Goal: Complete application form: Complete application form

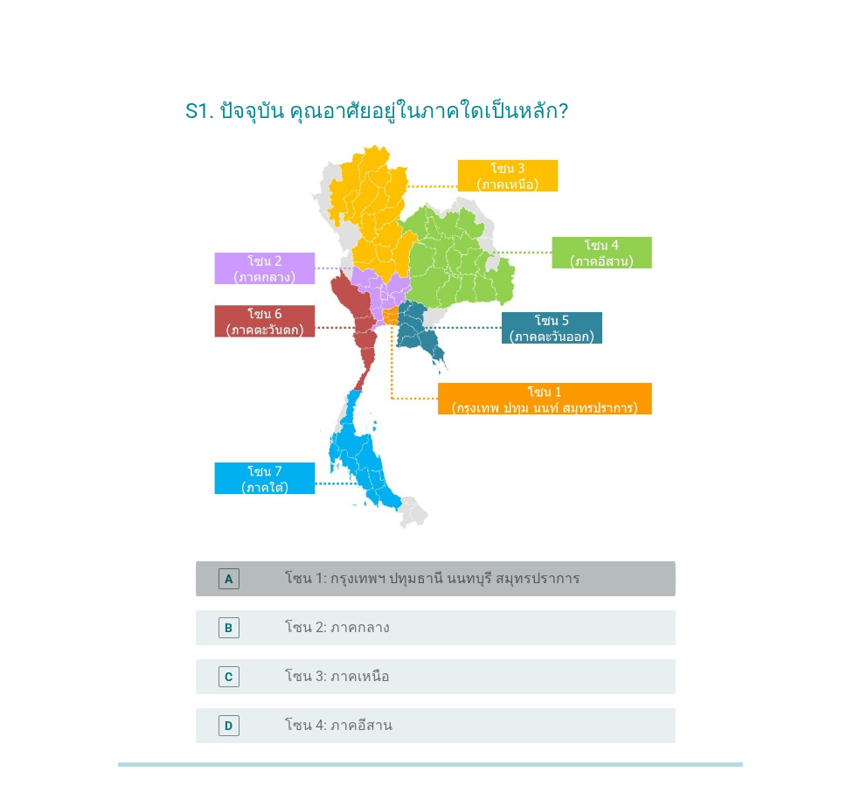
click at [597, 583] on div "radio_button_unchecked โซน 1: กรุงเทพฯ ปทุมธานี นนทบุรี สมุทรปราการ" at bounding box center [466, 578] width 363 height 17
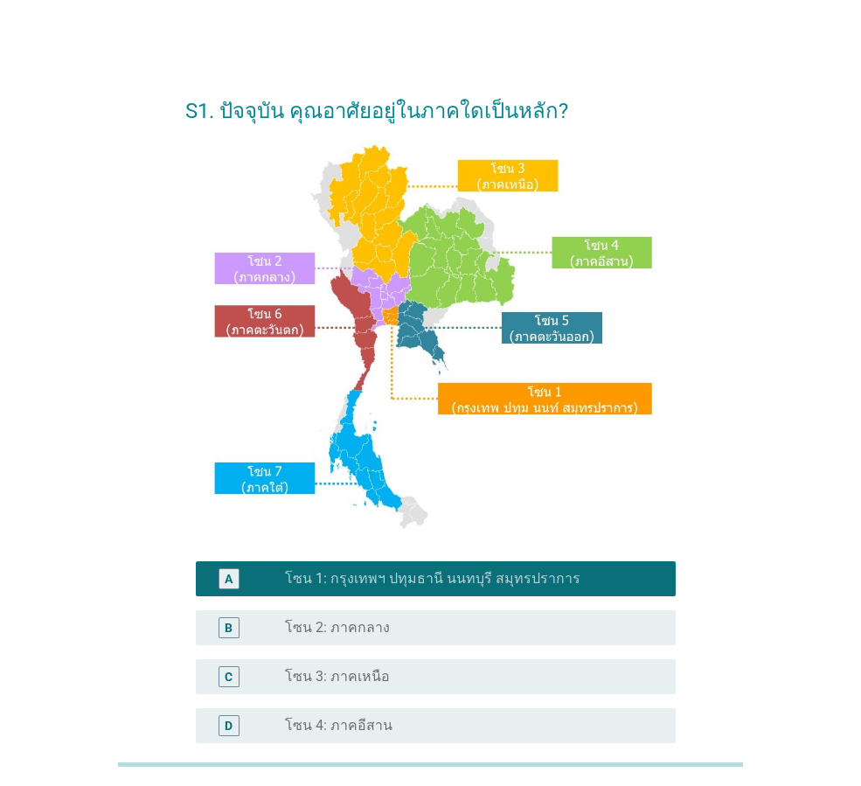
scroll to position [329, 0]
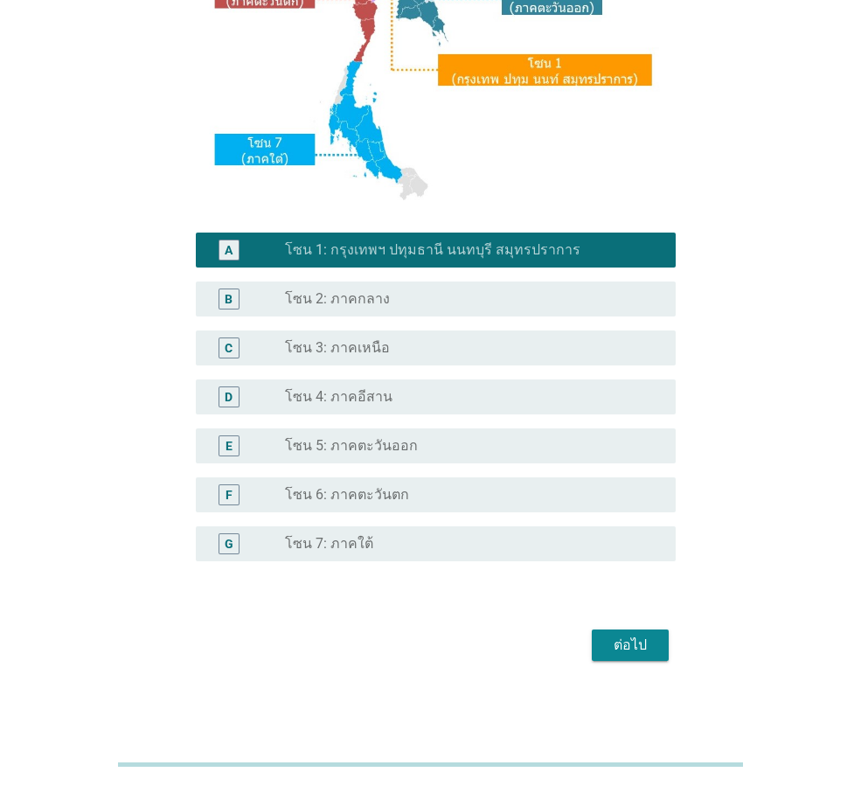
click at [619, 652] on div "ต่อไป" at bounding box center [630, 644] width 49 height 21
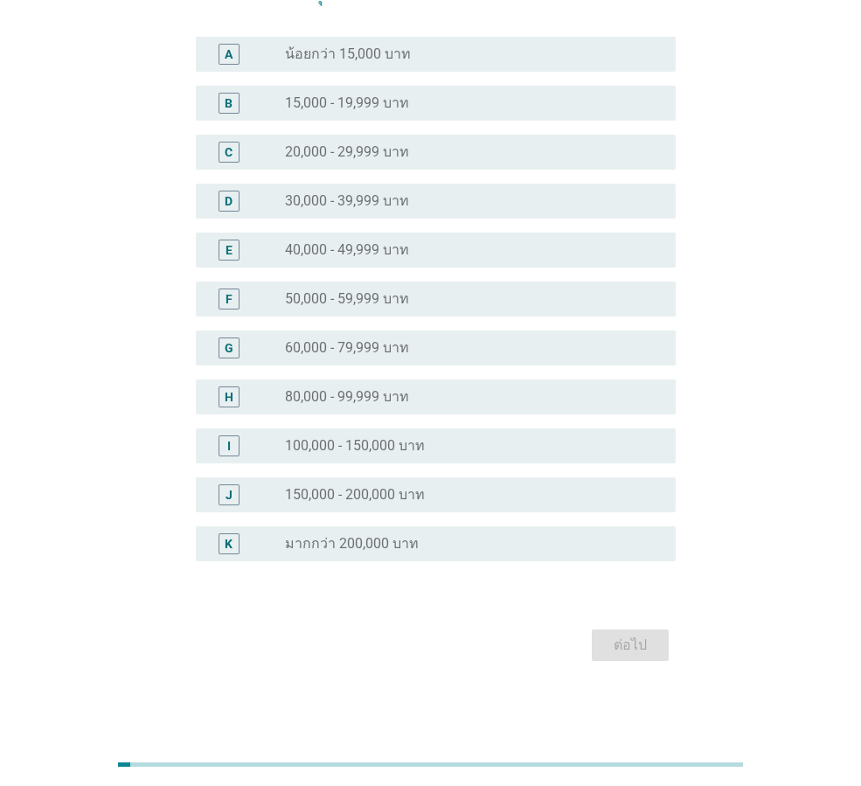
scroll to position [0, 0]
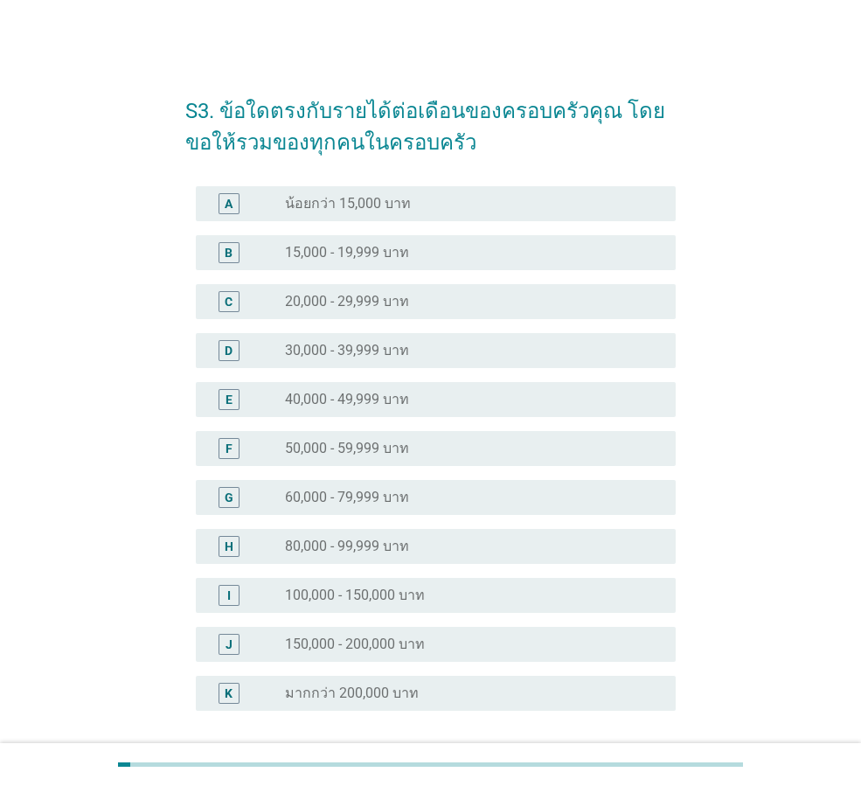
click at [320, 255] on label "15,000 - 19,999 บาท" at bounding box center [347, 252] width 124 height 17
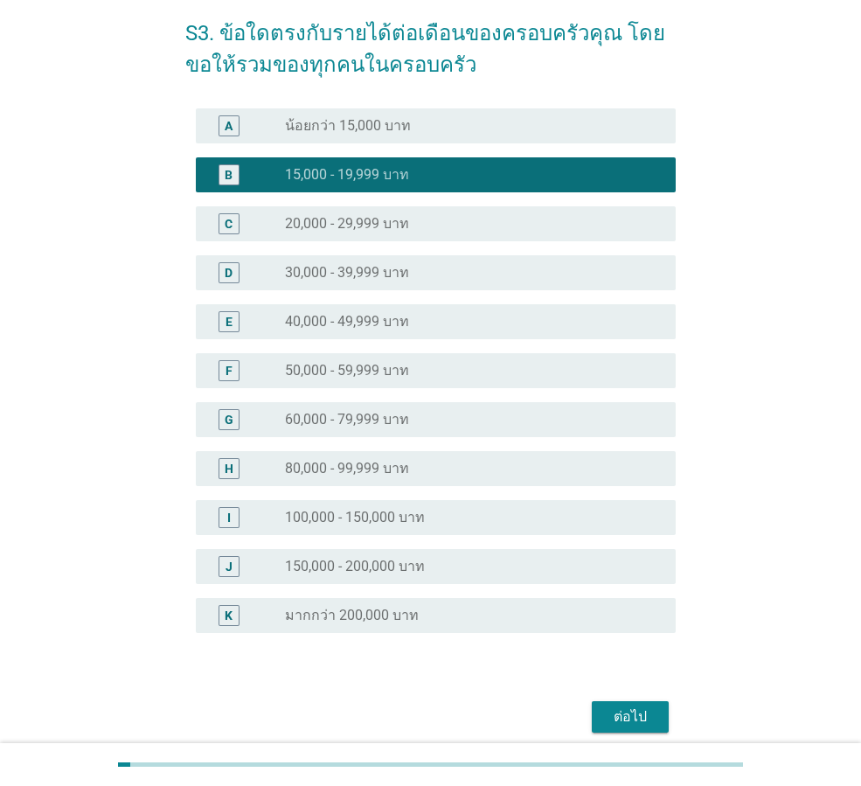
scroll to position [149, 0]
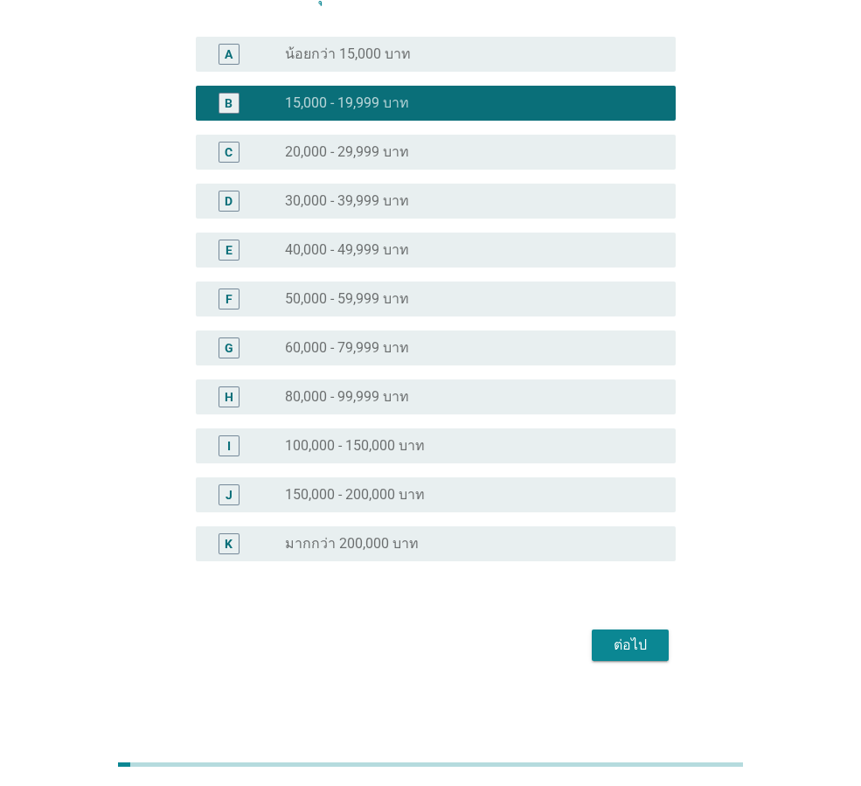
click at [639, 661] on div "ต่อไป" at bounding box center [430, 645] width 490 height 42
click at [640, 655] on div "ต่อไป" at bounding box center [630, 644] width 49 height 21
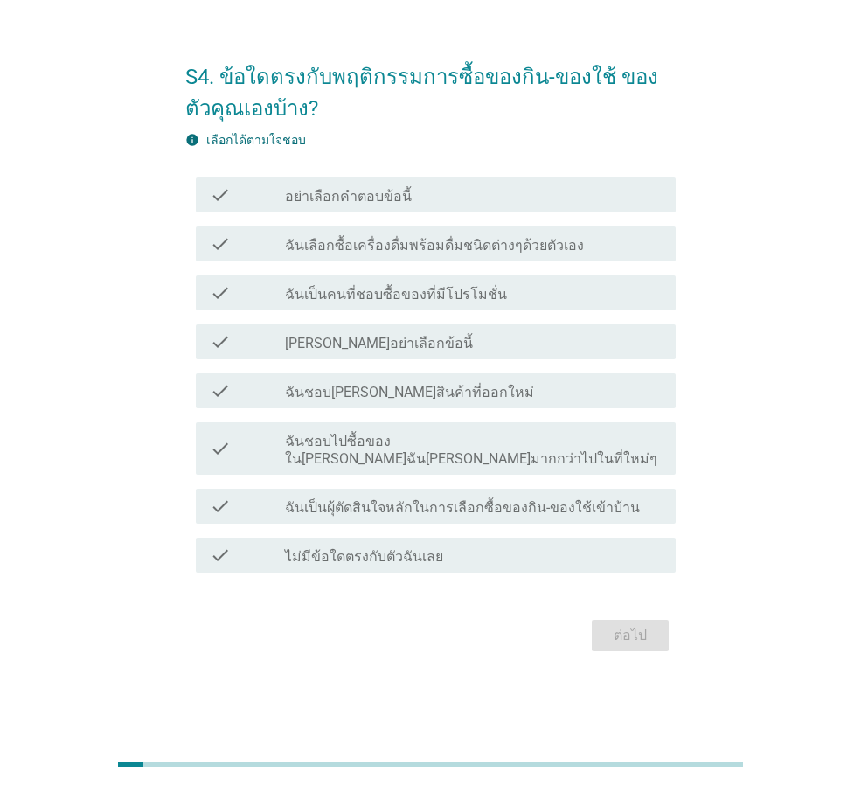
scroll to position [0, 0]
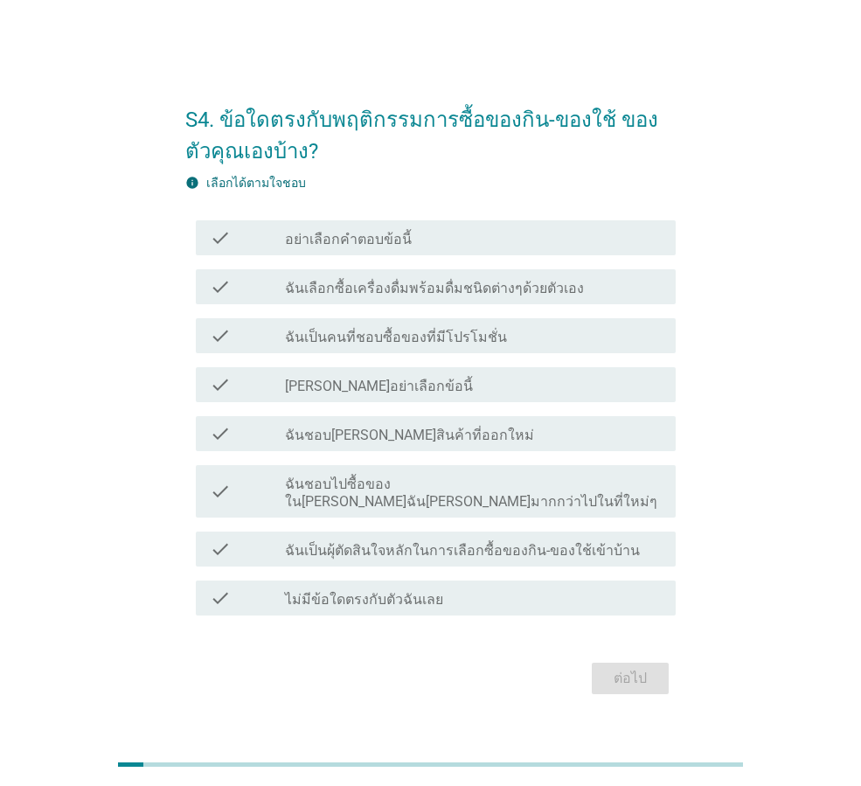
click at [611, 287] on div "check_box_outline_blank ฉันเลือกซื้อเครื่องดื่มพร้อมดื่มชนิดต่างๆด้วยตัวเอง" at bounding box center [473, 286] width 377 height 21
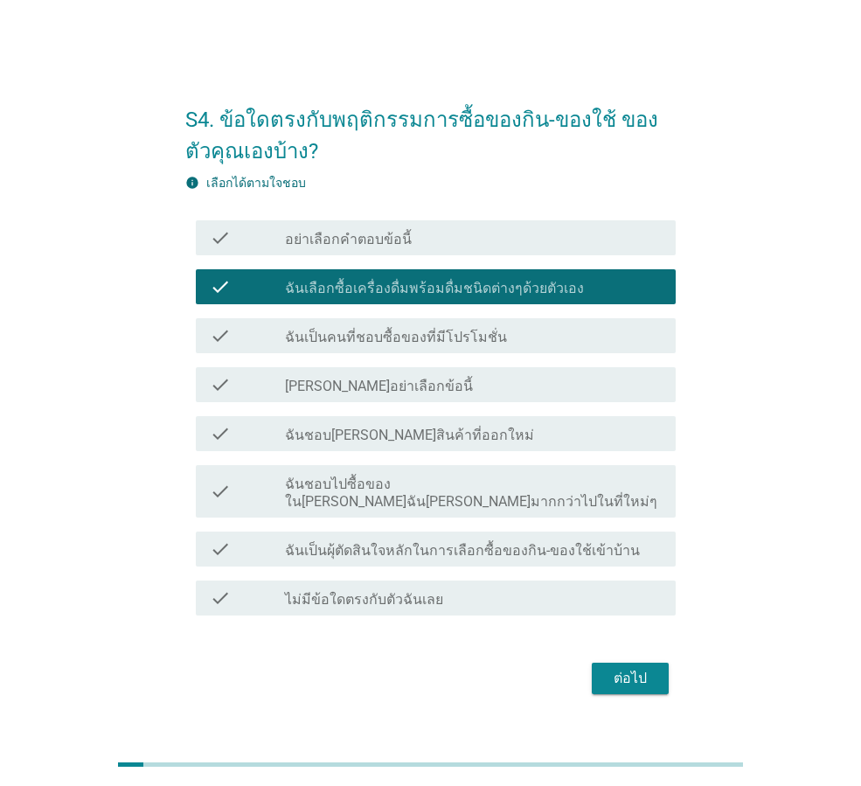
click at [566, 338] on div "check_box_outline_blank ฉันเป็นคนที่ชอบซื้อของที่มีโปรโมชั่น" at bounding box center [473, 335] width 377 height 21
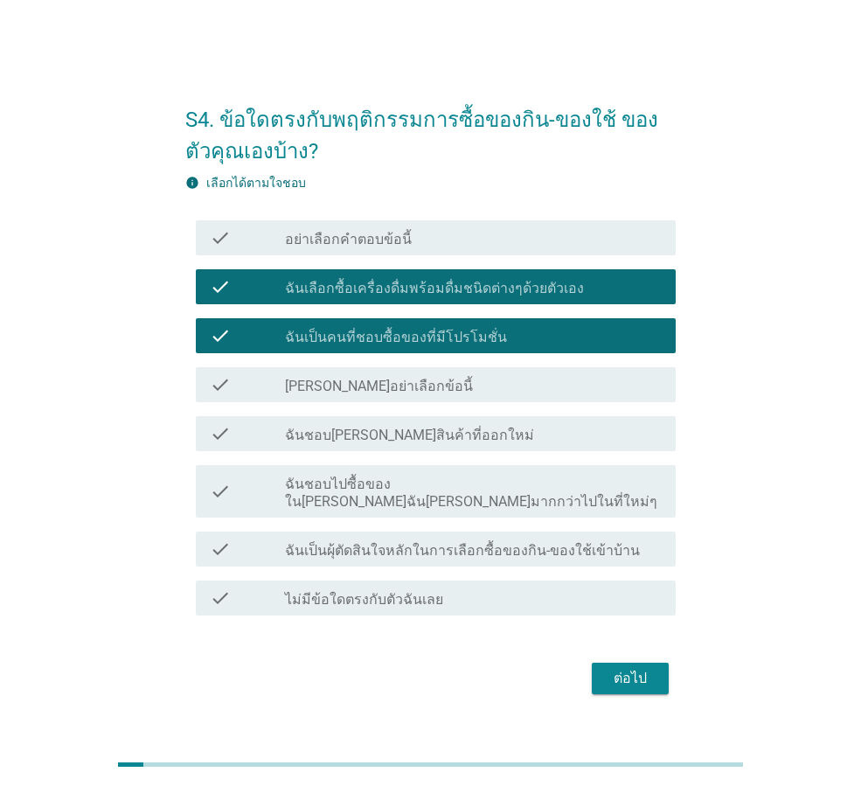
click at [600, 494] on div "check_box_outline_blank ฉันชอบไปซื้อของใน[PERSON_NAME]ฉัน[PERSON_NAME]มากกว่าไป…" at bounding box center [473, 491] width 377 height 38
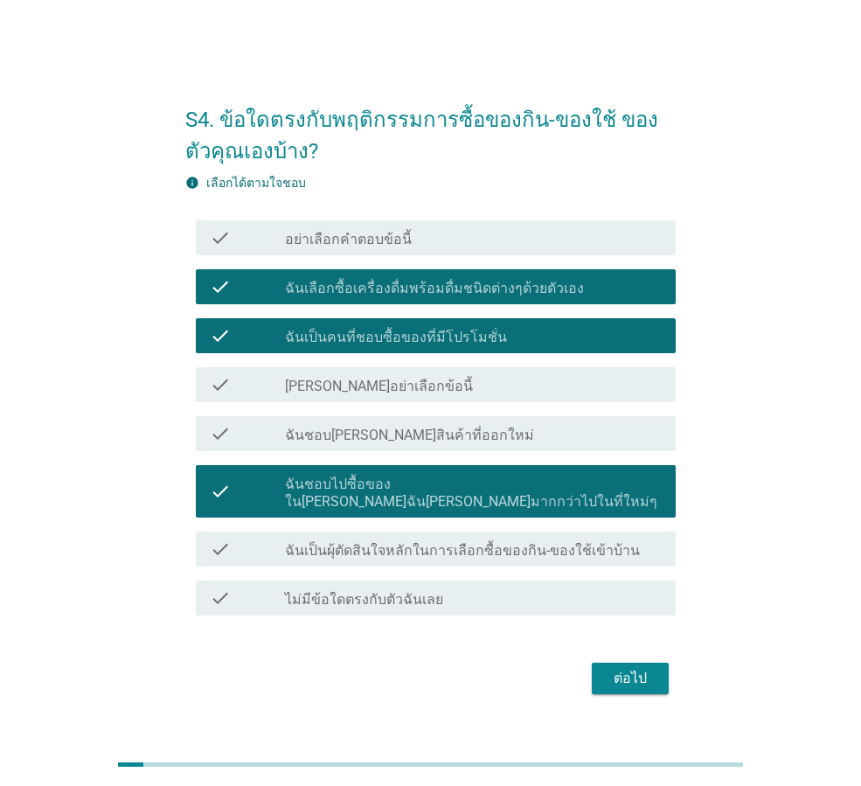
click at [551, 542] on label "ฉันเป็นผุ้ตัดสินใจหลักในการเลือกซื้อของกิน-ของใช้เข้าบ้าน" at bounding box center [462, 550] width 355 height 17
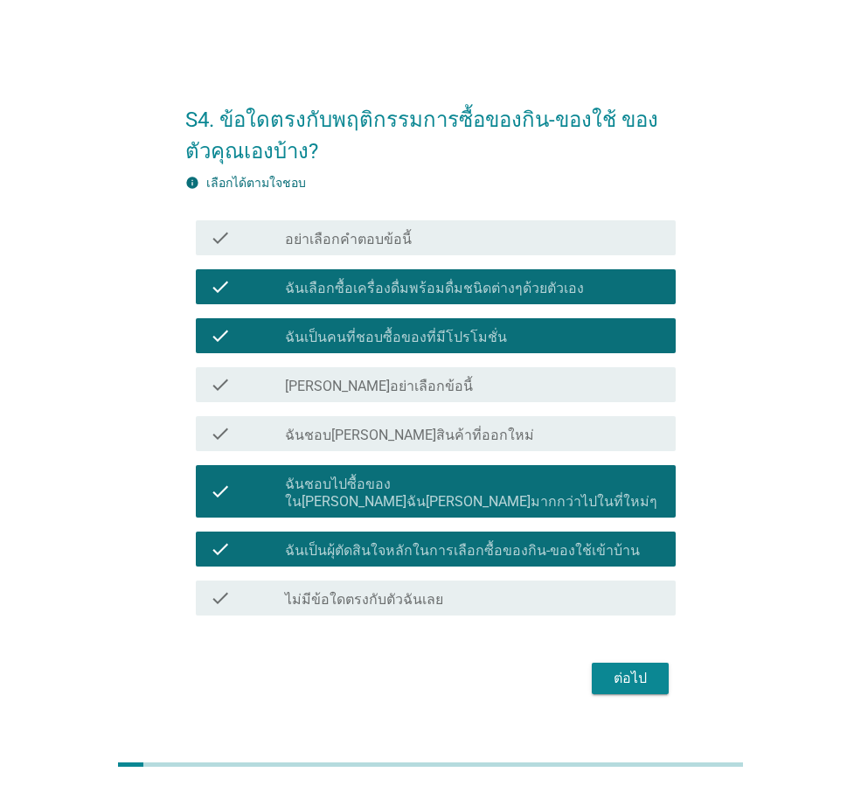
click at [650, 671] on div "ต่อไป" at bounding box center [630, 678] width 49 height 21
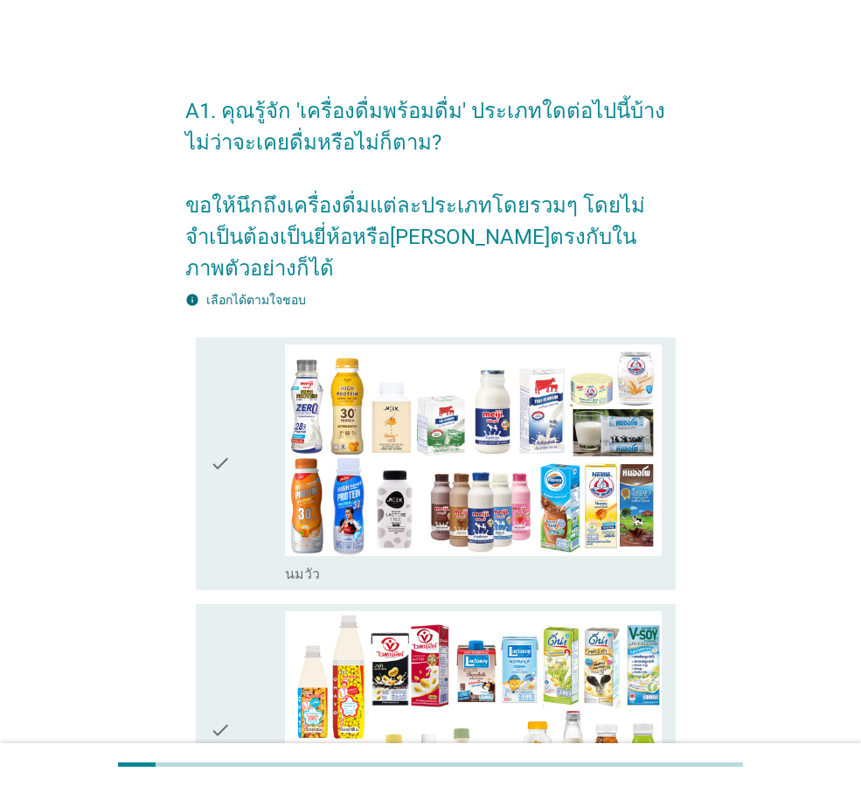
click at [274, 480] on div "check" at bounding box center [247, 463] width 75 height 239
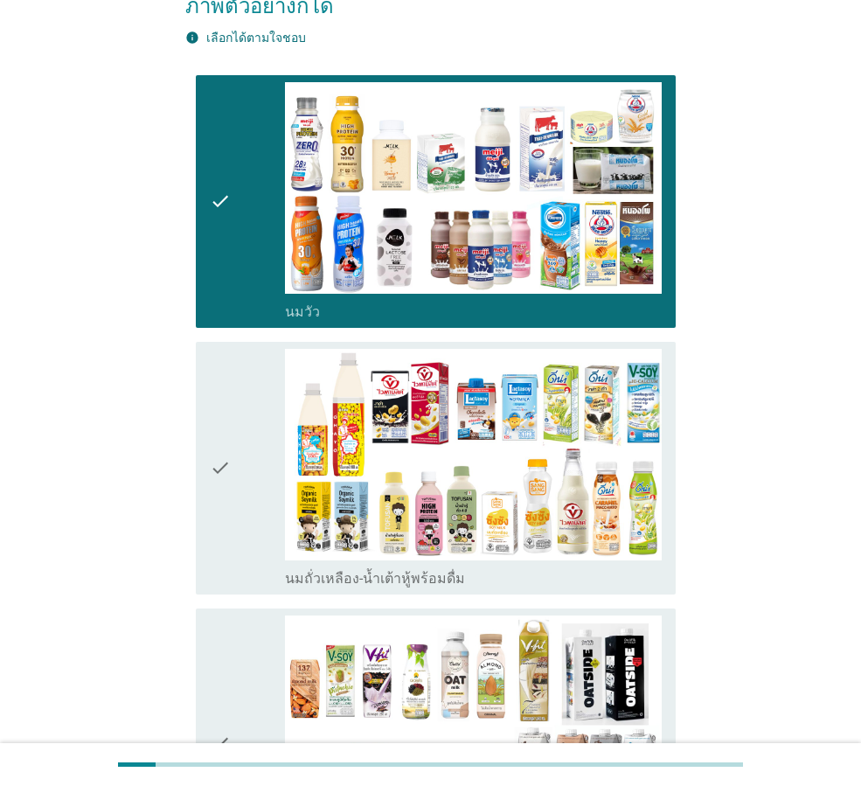
click at [278, 475] on div "check" at bounding box center [247, 468] width 75 height 239
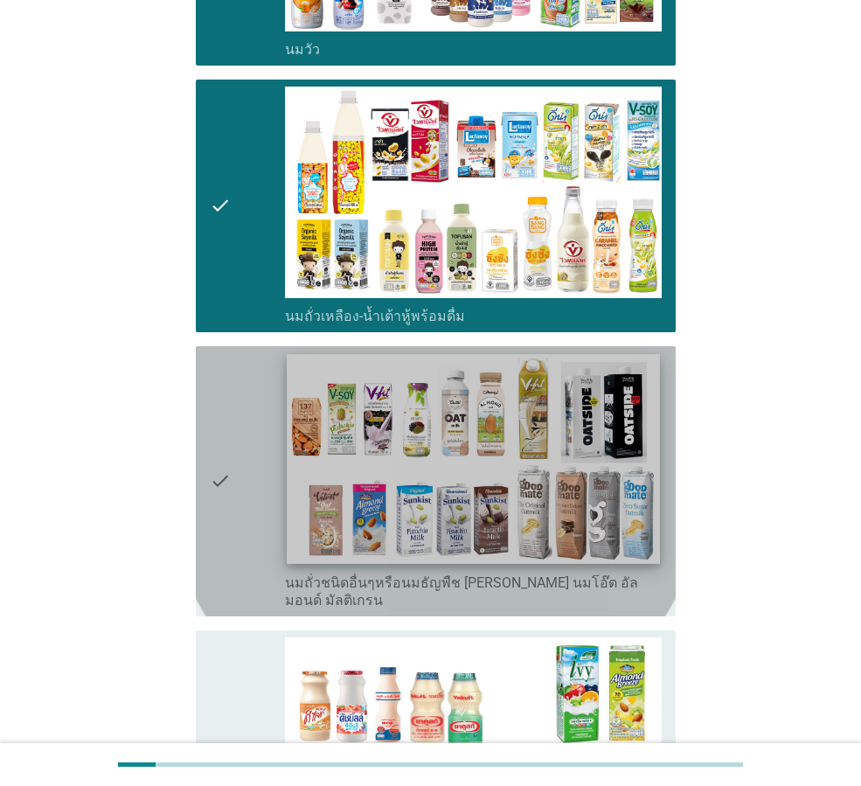
click at [288, 461] on img at bounding box center [473, 459] width 372 height 210
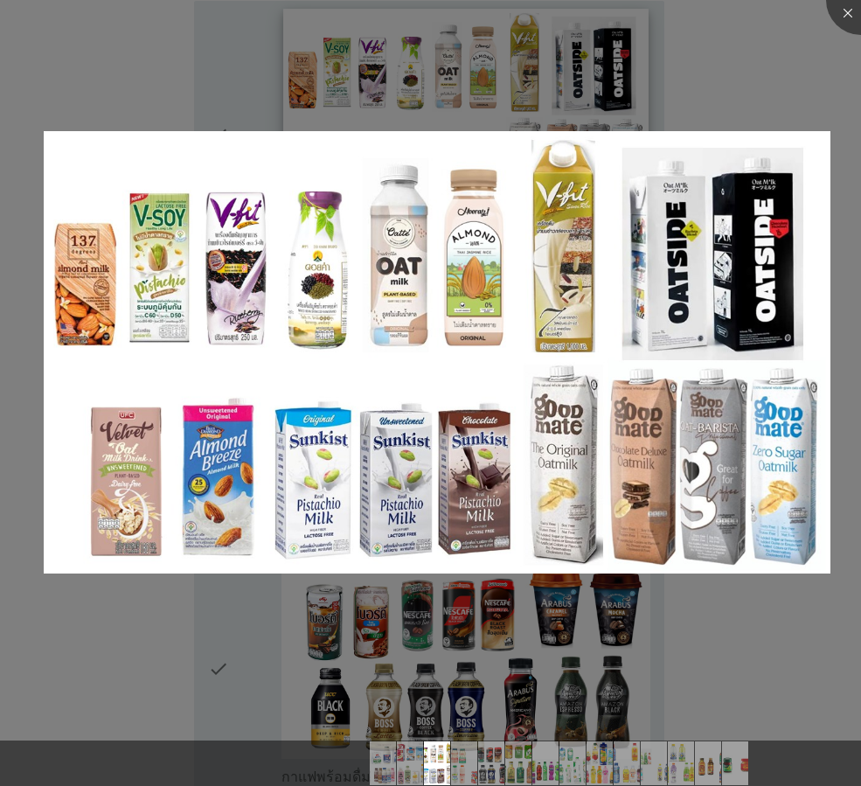
scroll to position [874, 0]
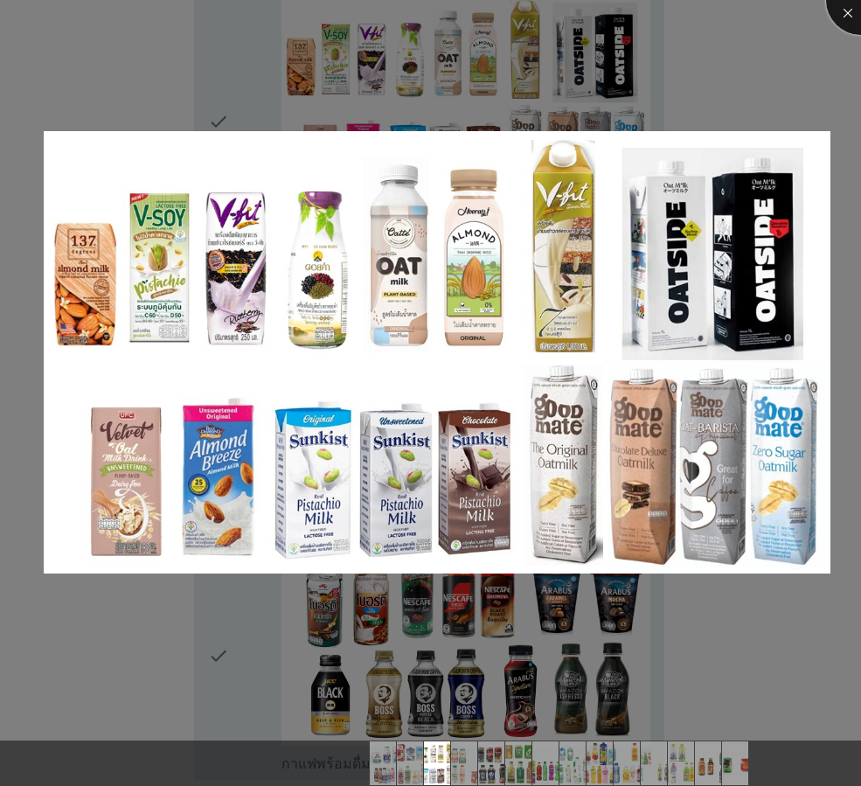
click at [837, 17] on div at bounding box center [861, 0] width 70 height 70
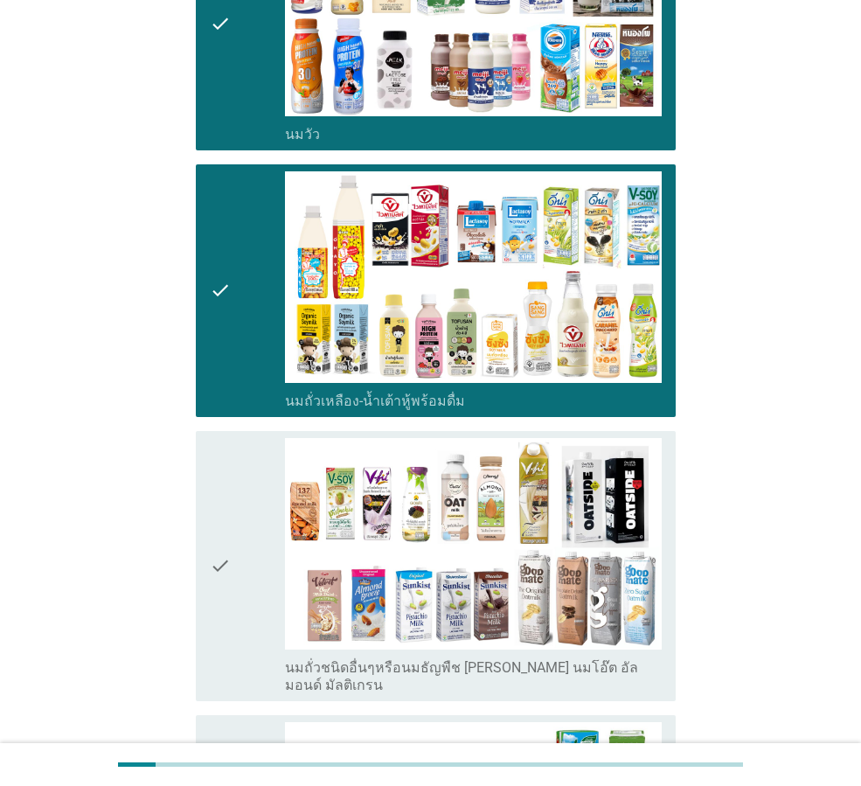
scroll to position [437, 0]
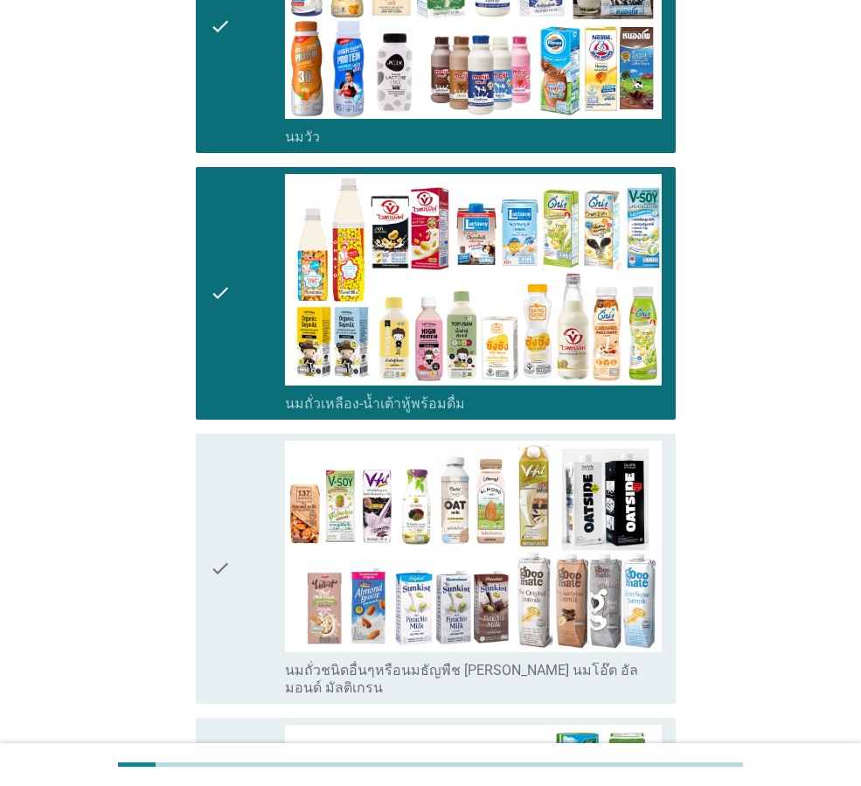
click at [236, 571] on div "check" at bounding box center [247, 568] width 75 height 256
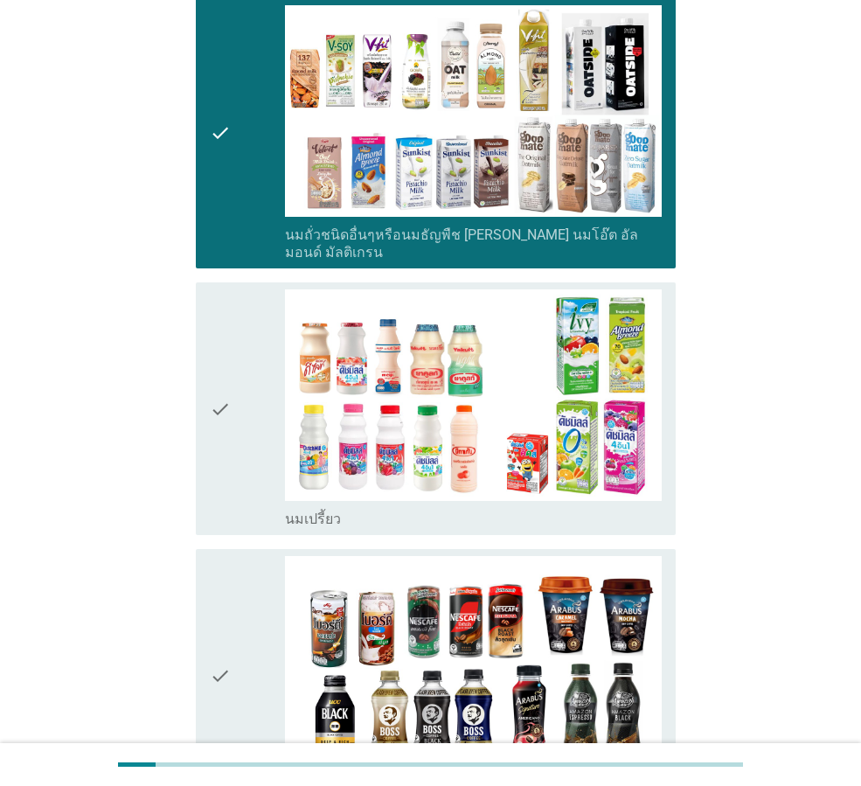
scroll to position [874, 0]
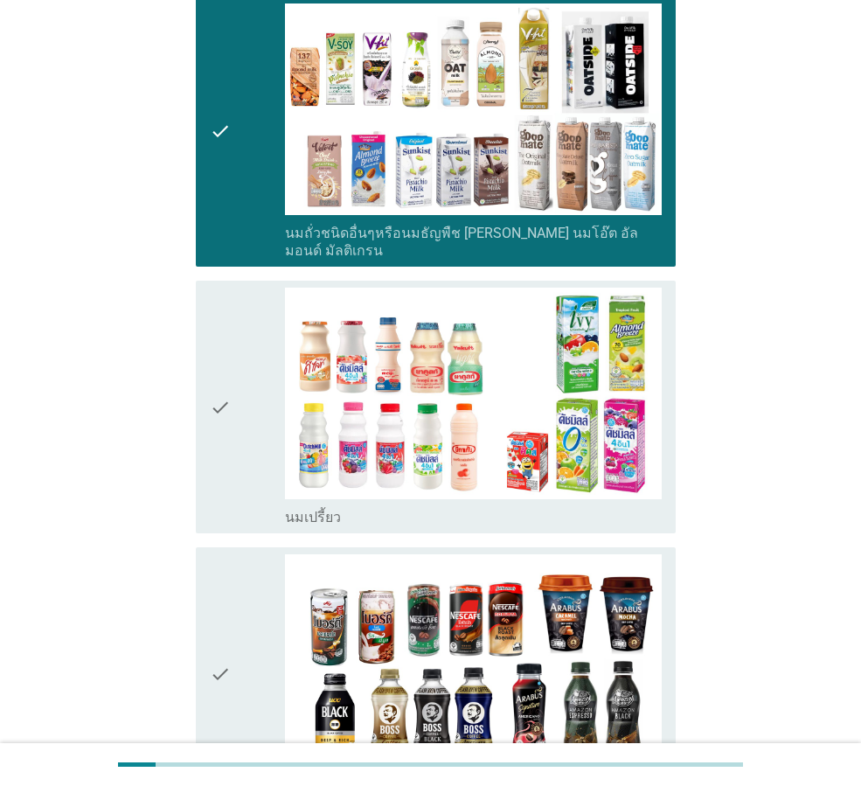
click at [221, 417] on icon "check" at bounding box center [220, 406] width 21 height 239
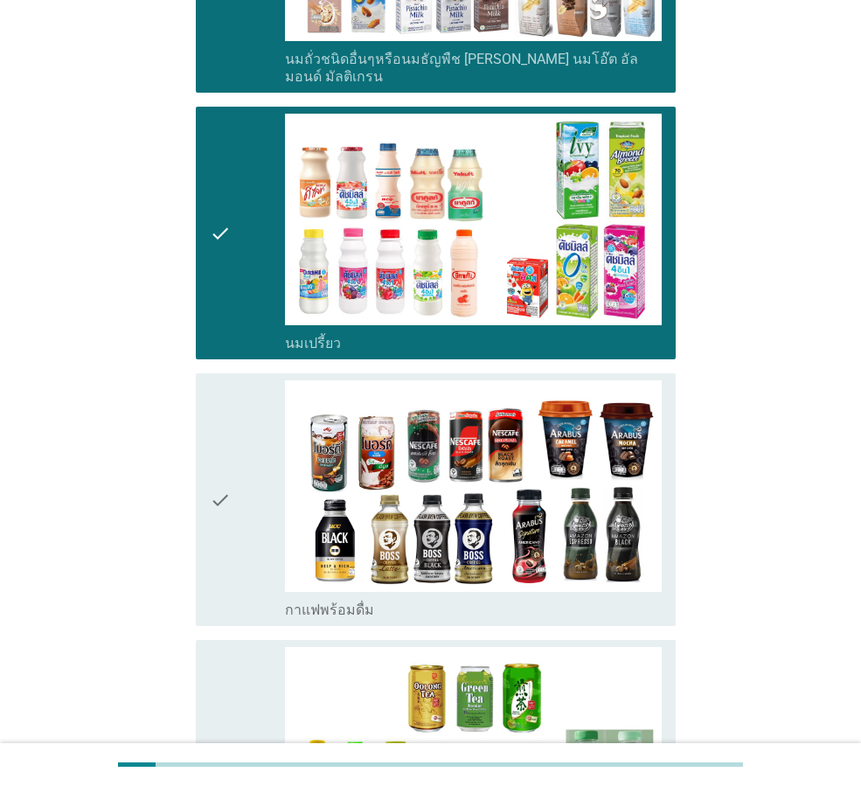
scroll to position [1049, 0]
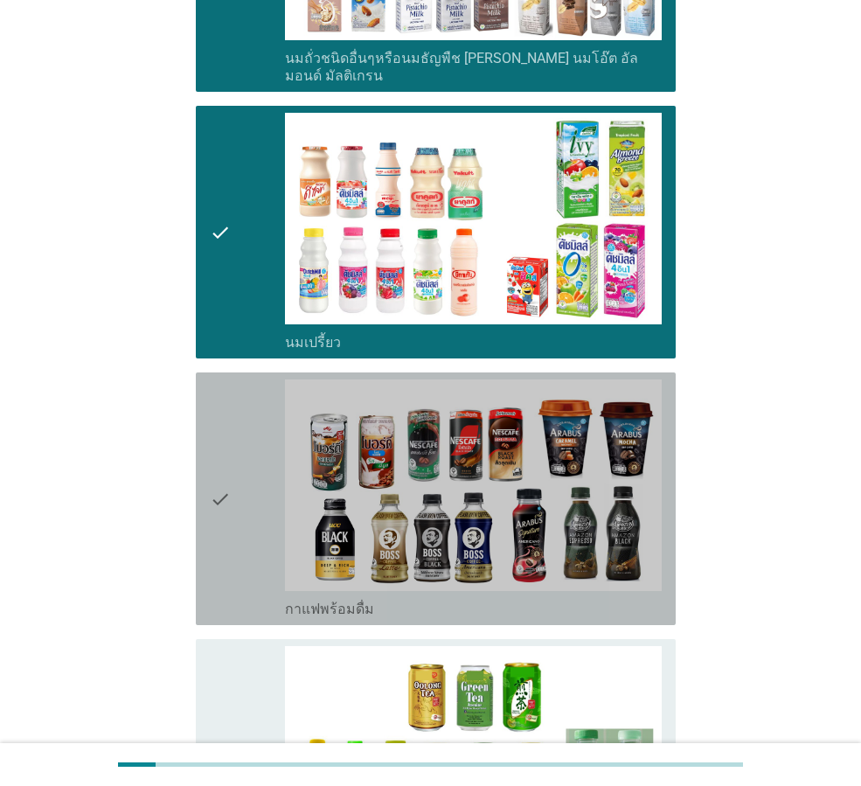
click at [219, 513] on icon "check" at bounding box center [220, 498] width 21 height 239
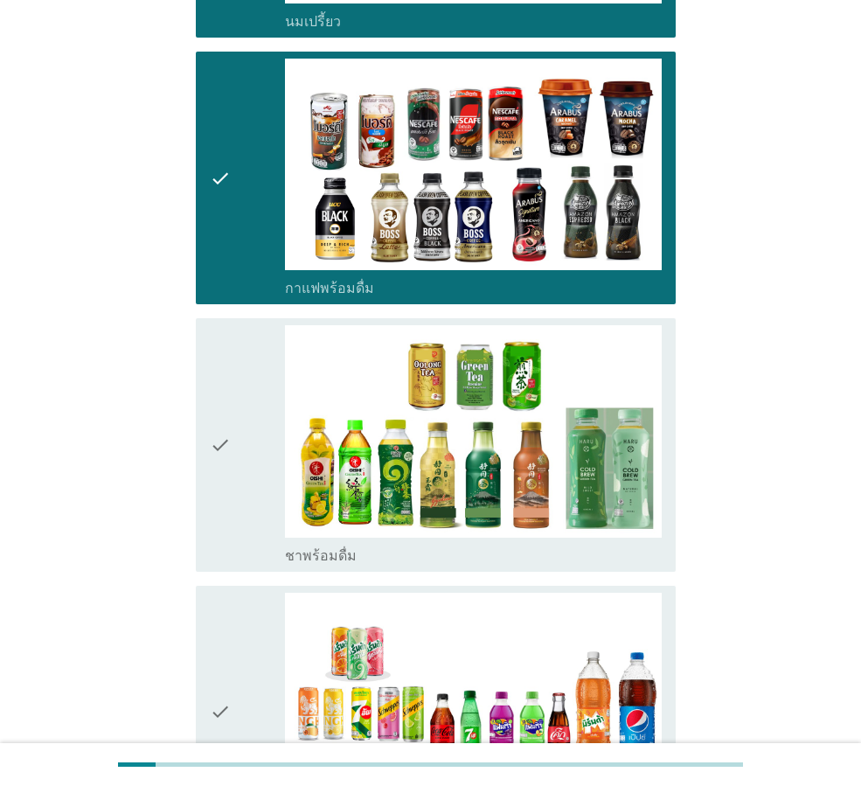
scroll to position [1398, 0]
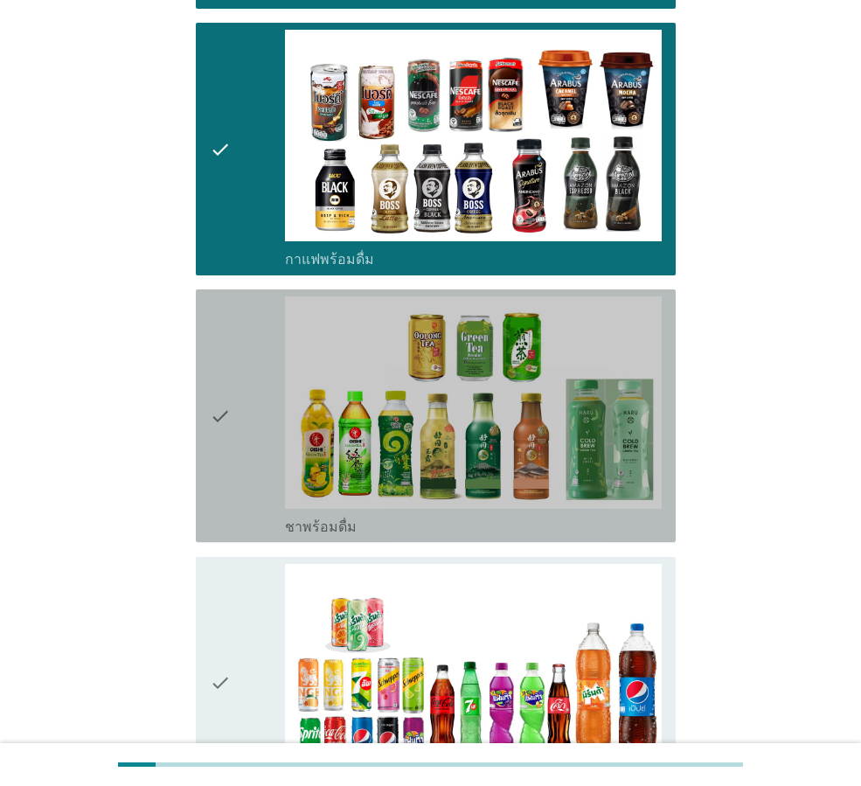
click at [221, 410] on icon "check" at bounding box center [220, 415] width 21 height 239
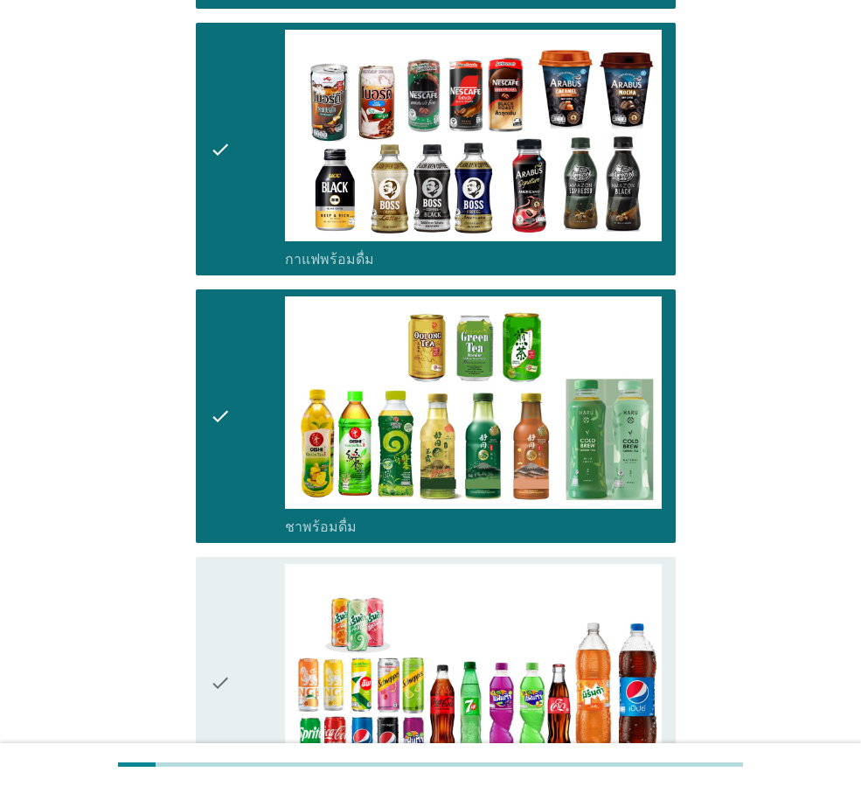
click at [219, 662] on icon "check" at bounding box center [220, 683] width 21 height 239
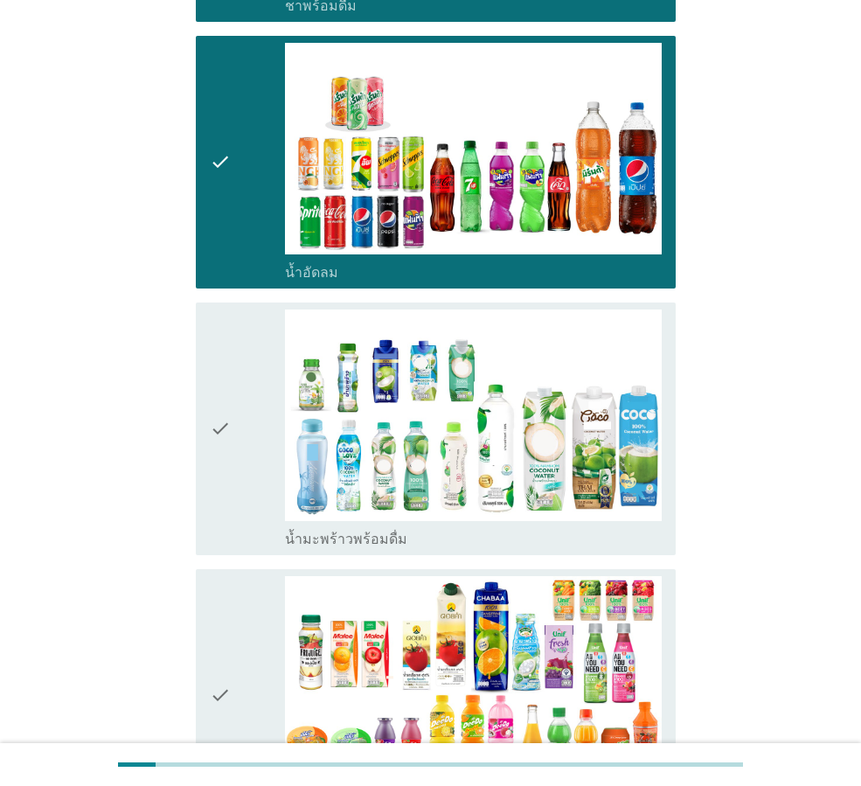
scroll to position [1922, 0]
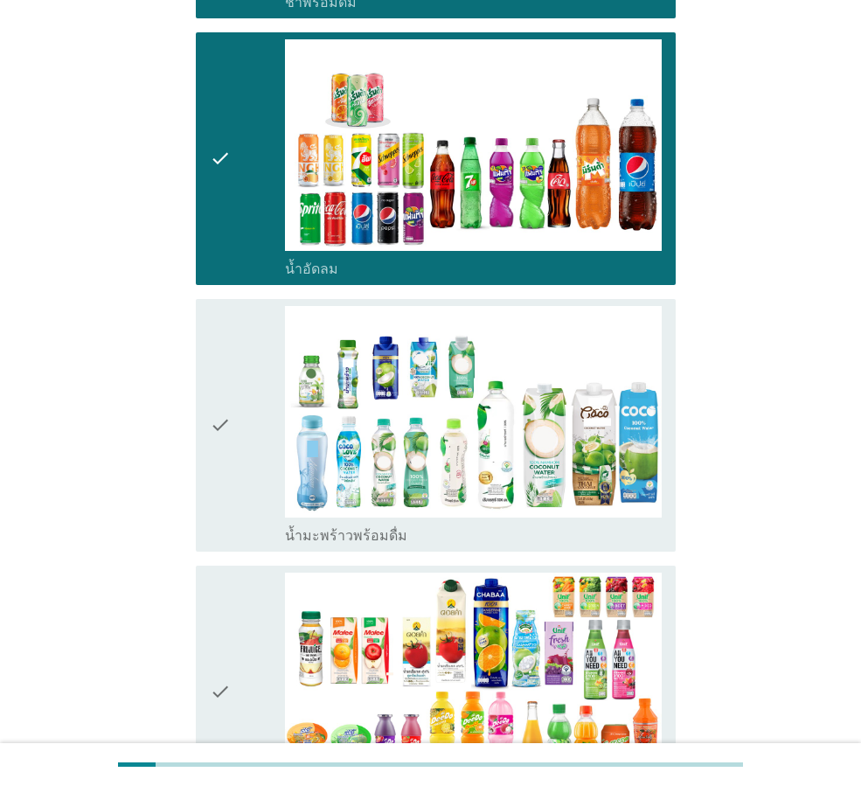
click at [230, 413] on icon "check" at bounding box center [220, 425] width 21 height 239
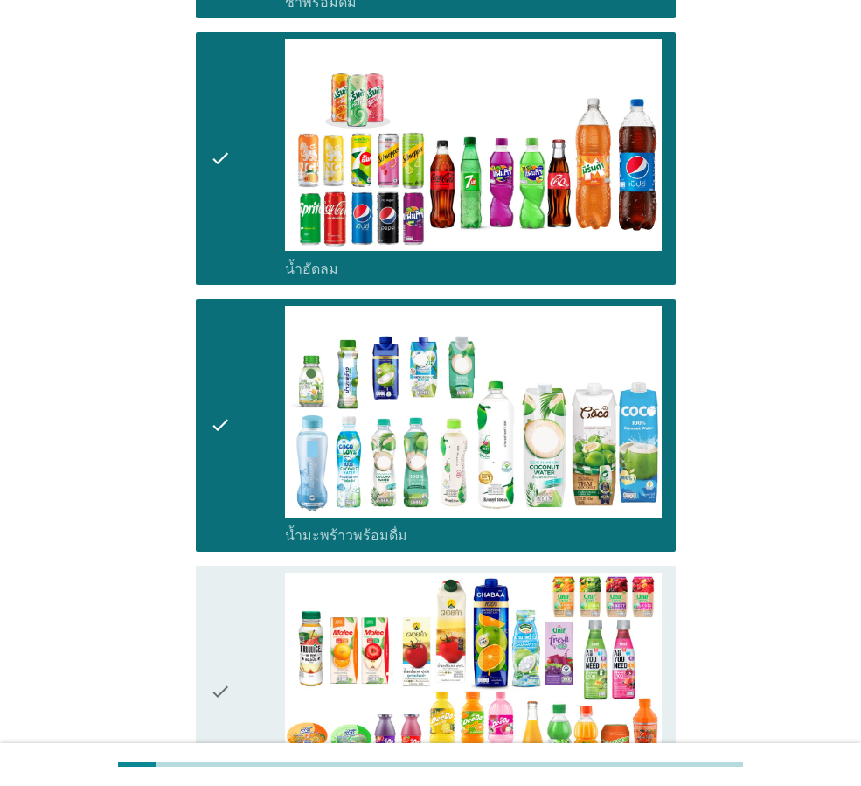
click at [211, 582] on icon "check" at bounding box center [220, 691] width 21 height 239
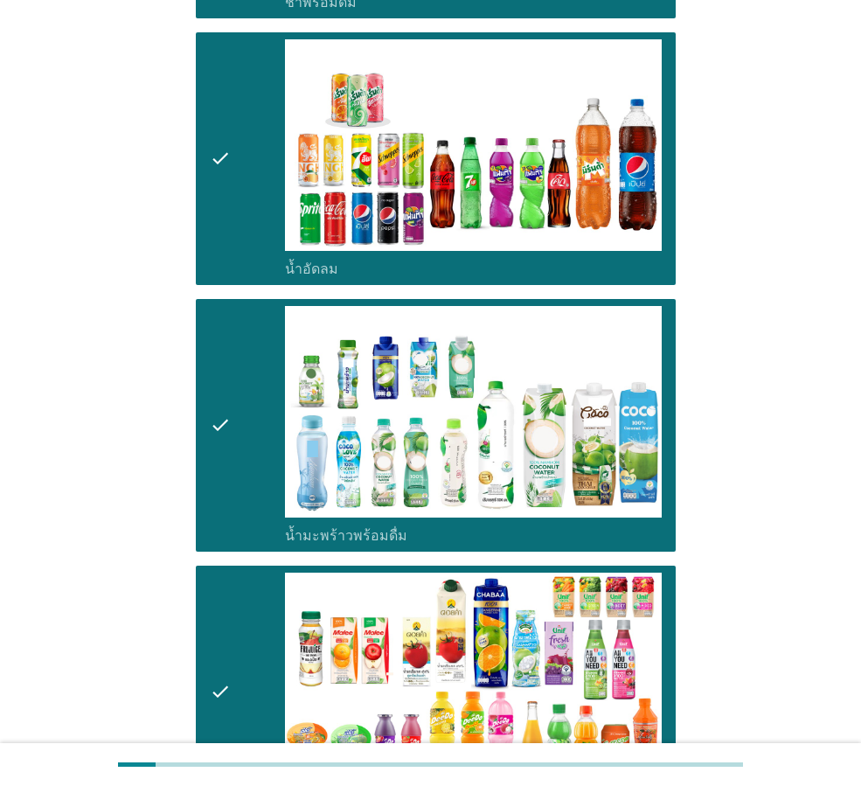
scroll to position [2359, 0]
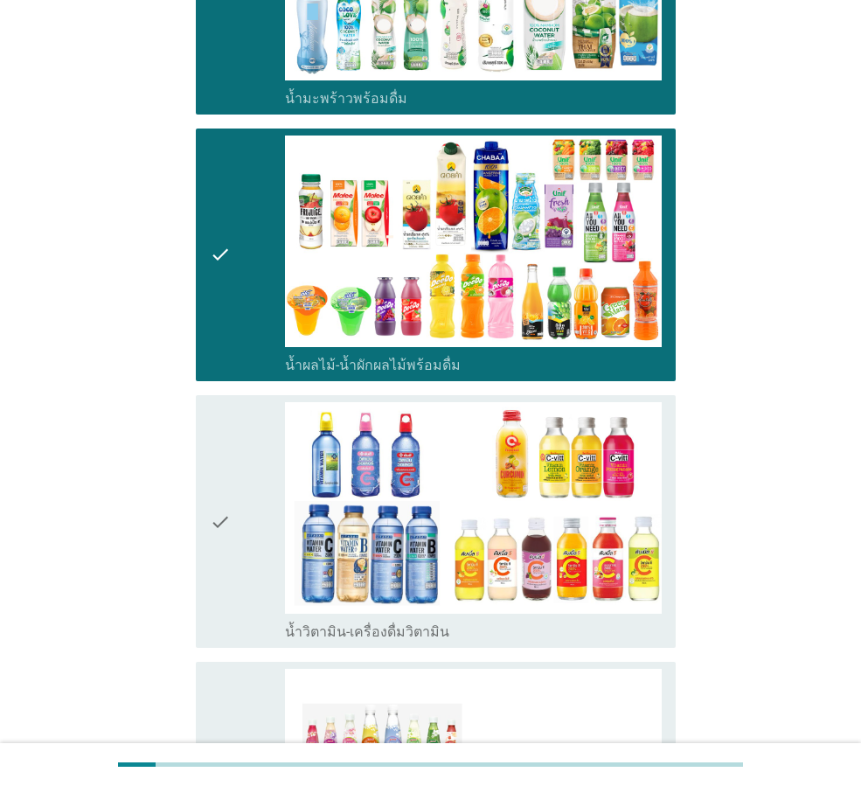
click at [224, 515] on icon "check" at bounding box center [220, 521] width 21 height 239
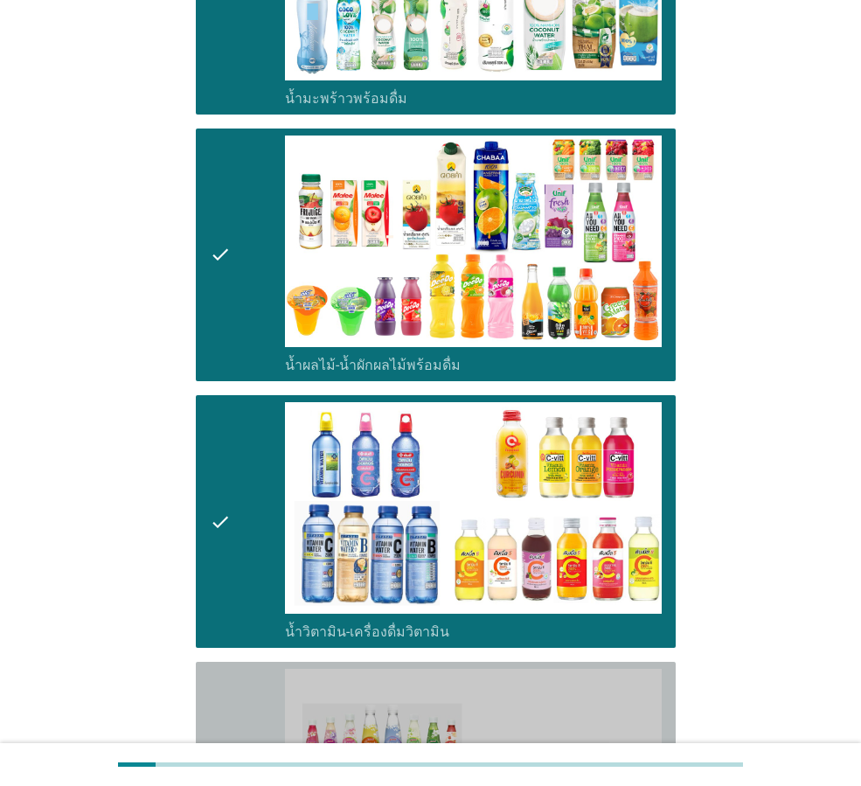
click at [234, 679] on div "check" at bounding box center [247, 796] width 75 height 256
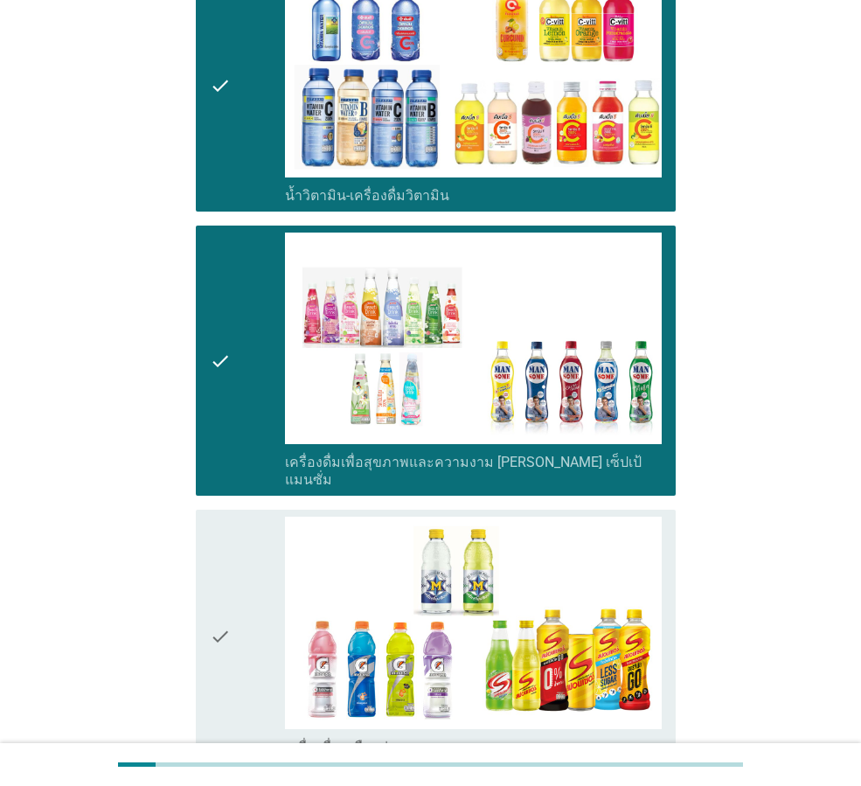
scroll to position [2796, 0]
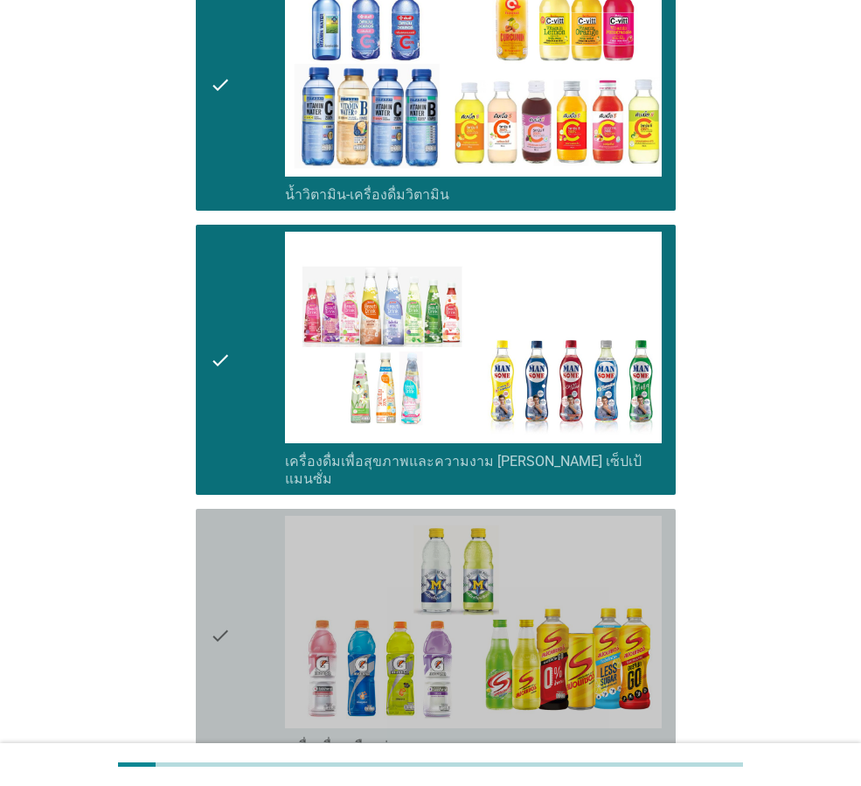
click at [227, 626] on icon "check" at bounding box center [220, 635] width 21 height 239
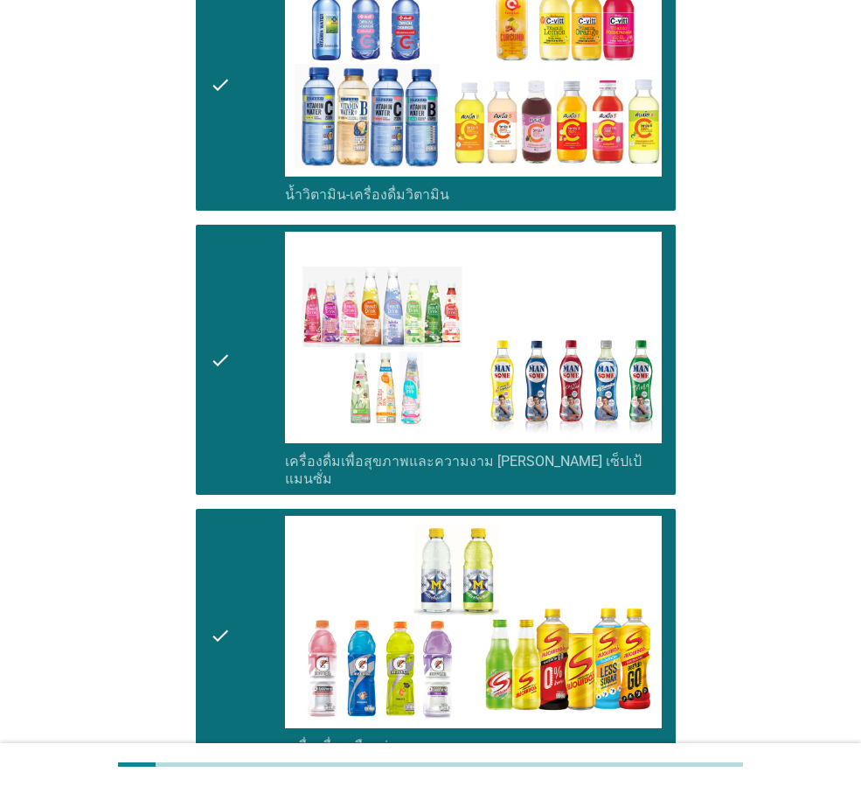
scroll to position [3321, 0]
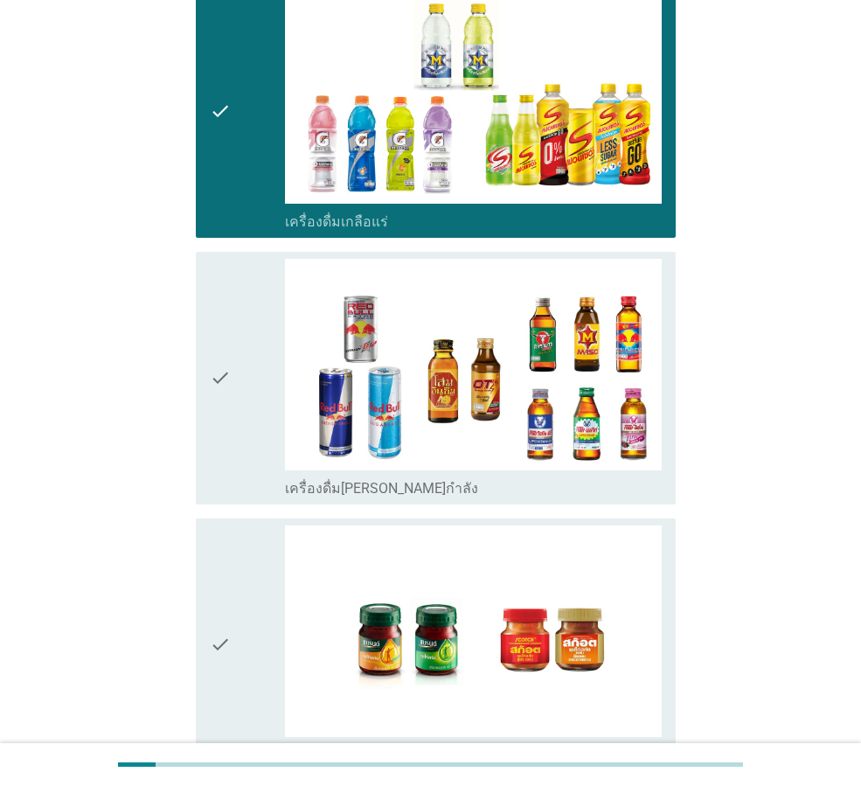
click at [235, 370] on div "check" at bounding box center [247, 378] width 75 height 239
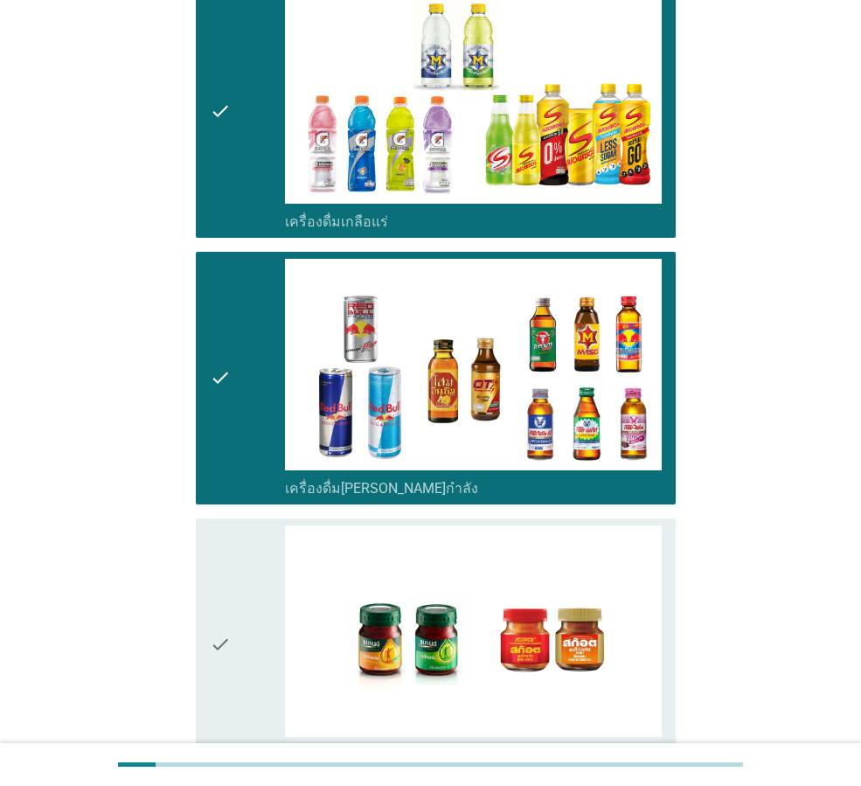
click at [223, 525] on icon "check" at bounding box center [220, 644] width 21 height 239
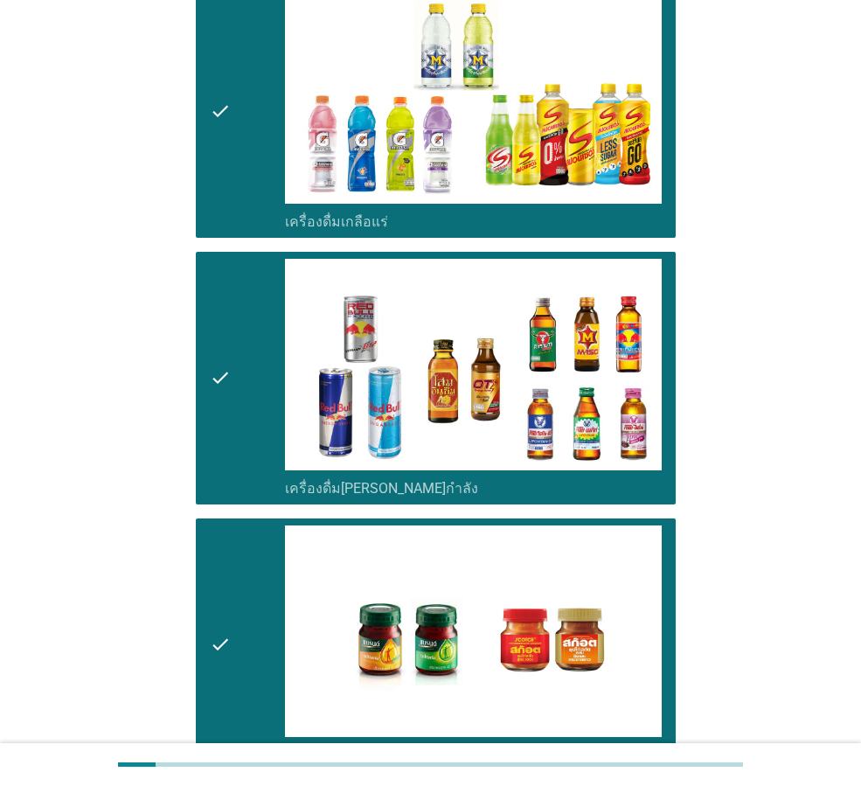
scroll to position [3492, 0]
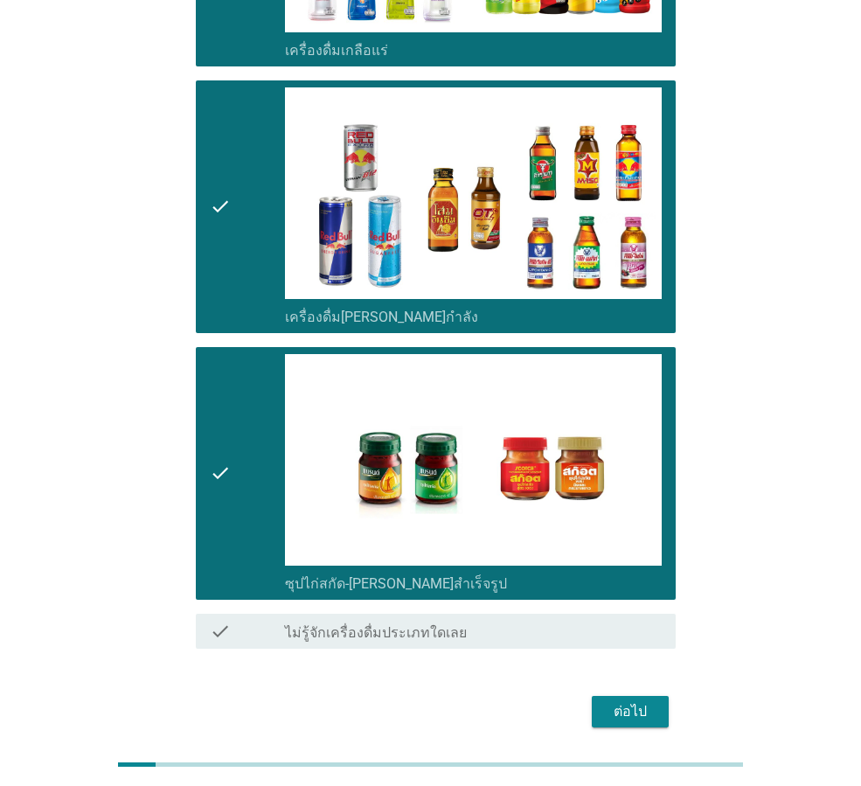
click at [626, 701] on div "ต่อไป" at bounding box center [630, 711] width 49 height 21
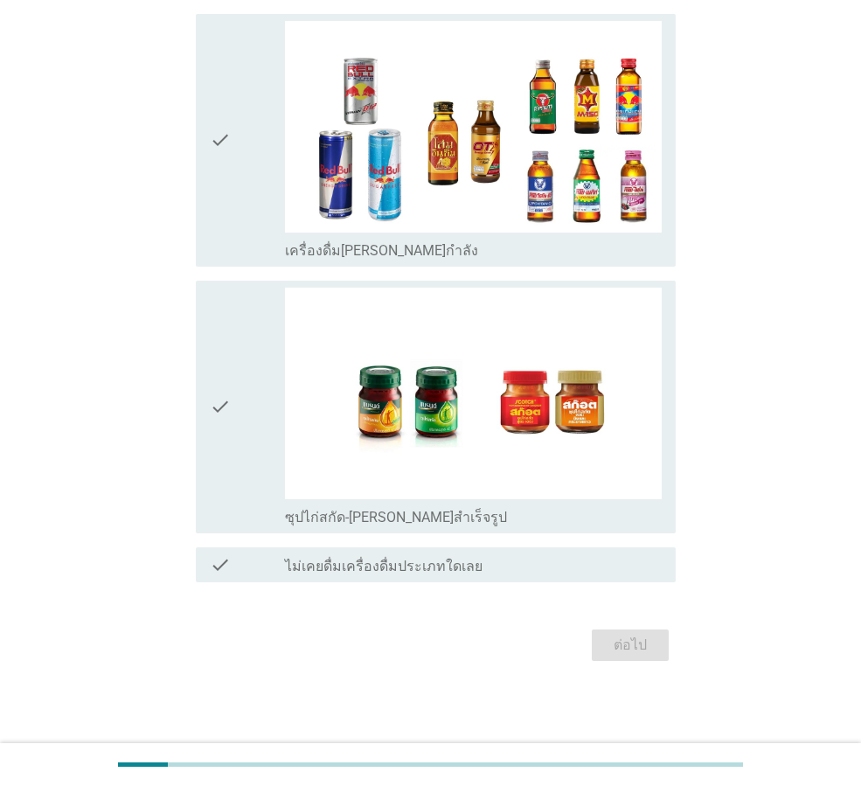
scroll to position [0, 0]
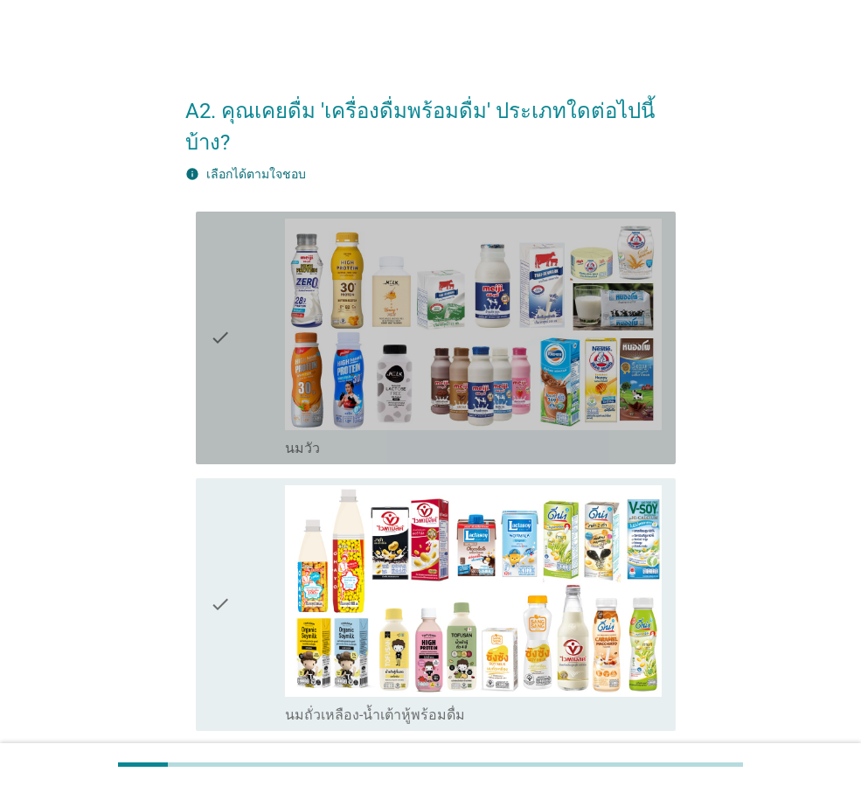
click at [218, 358] on icon "check" at bounding box center [220, 337] width 21 height 239
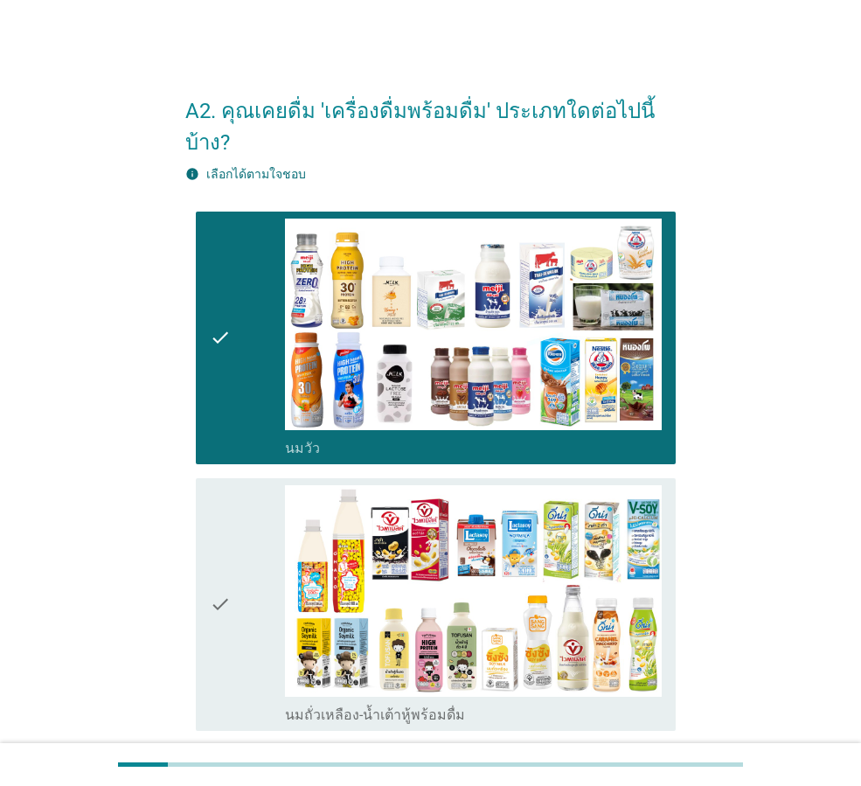
click at [235, 521] on div "check" at bounding box center [247, 604] width 75 height 239
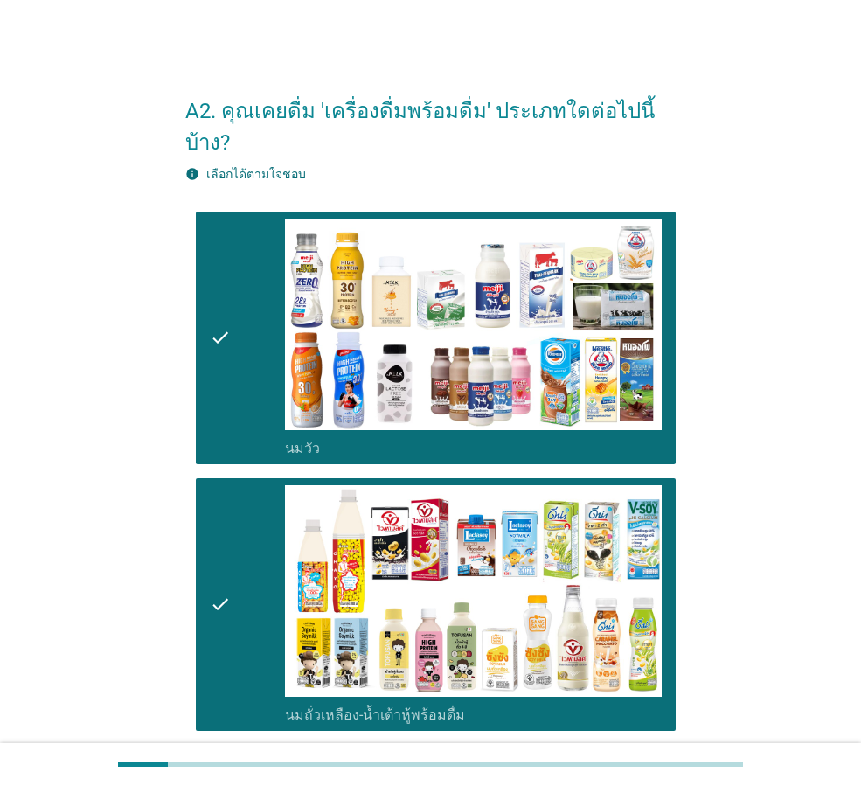
scroll to position [437, 0]
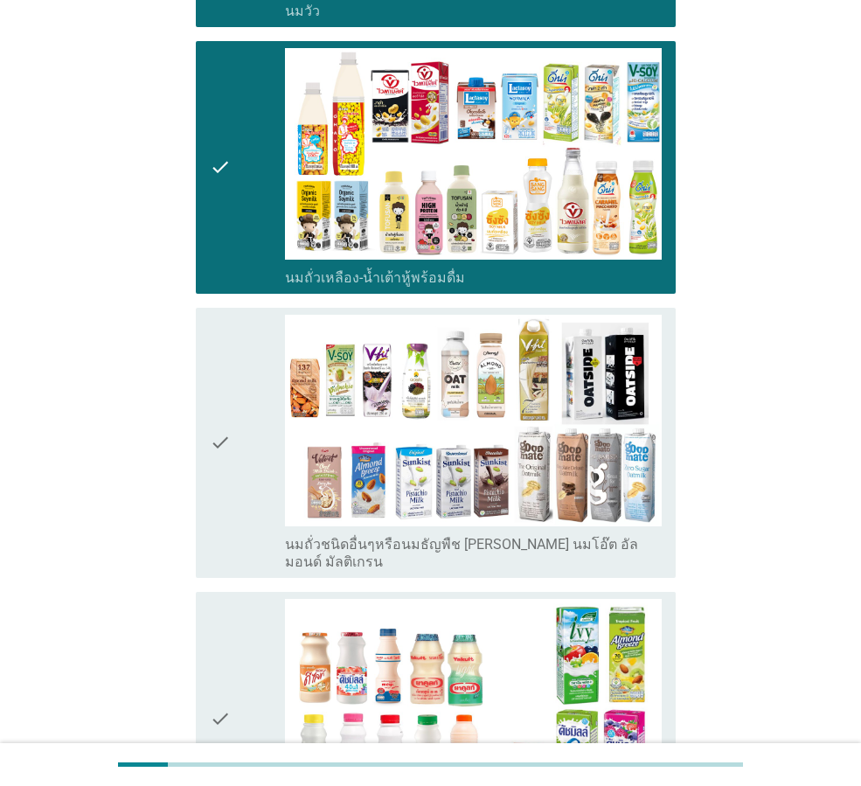
click at [239, 463] on div "check" at bounding box center [247, 443] width 75 height 256
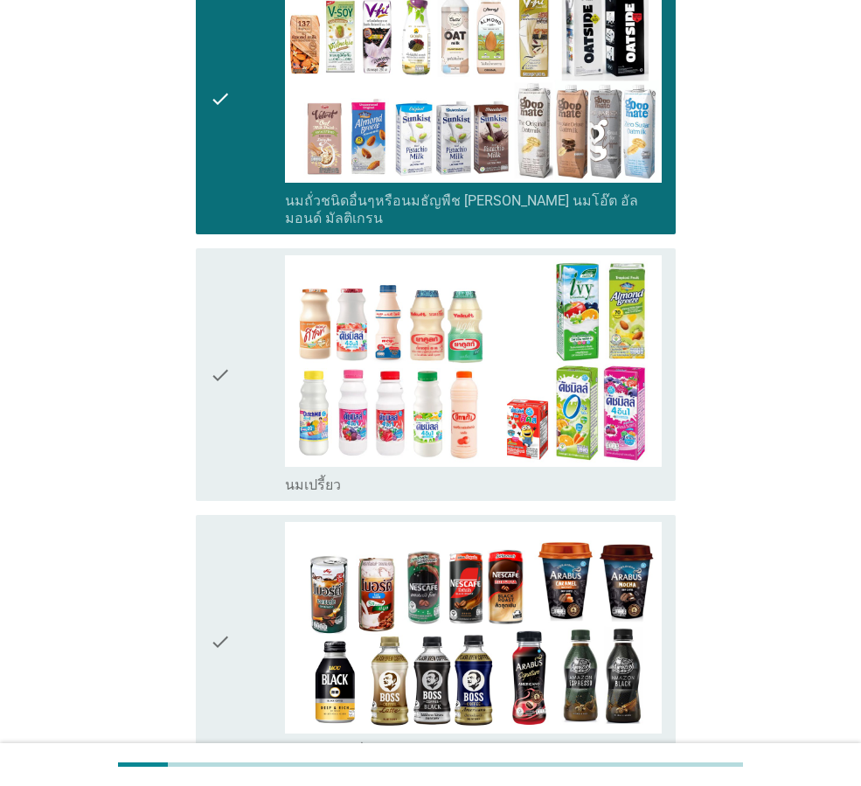
scroll to position [786, 0]
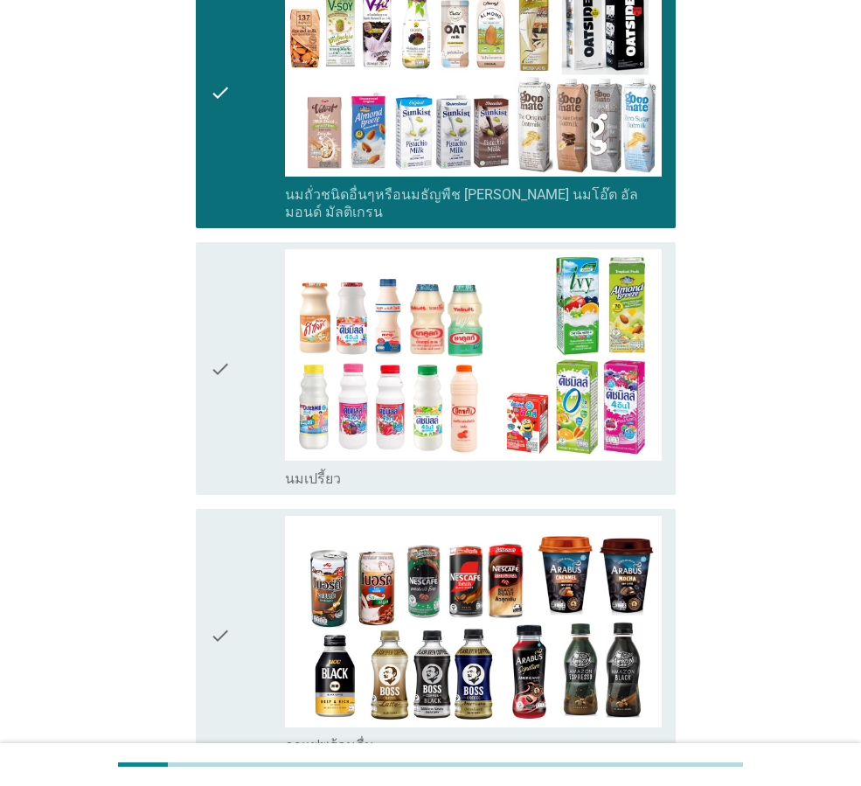
click at [229, 380] on icon "check" at bounding box center [220, 368] width 21 height 239
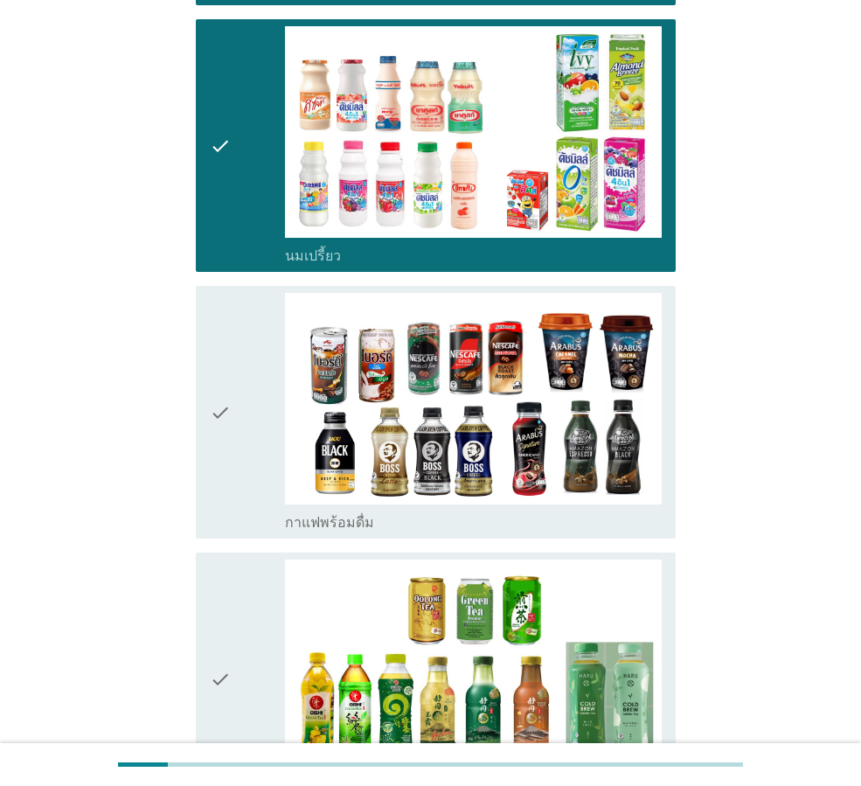
scroll to position [1049, 0]
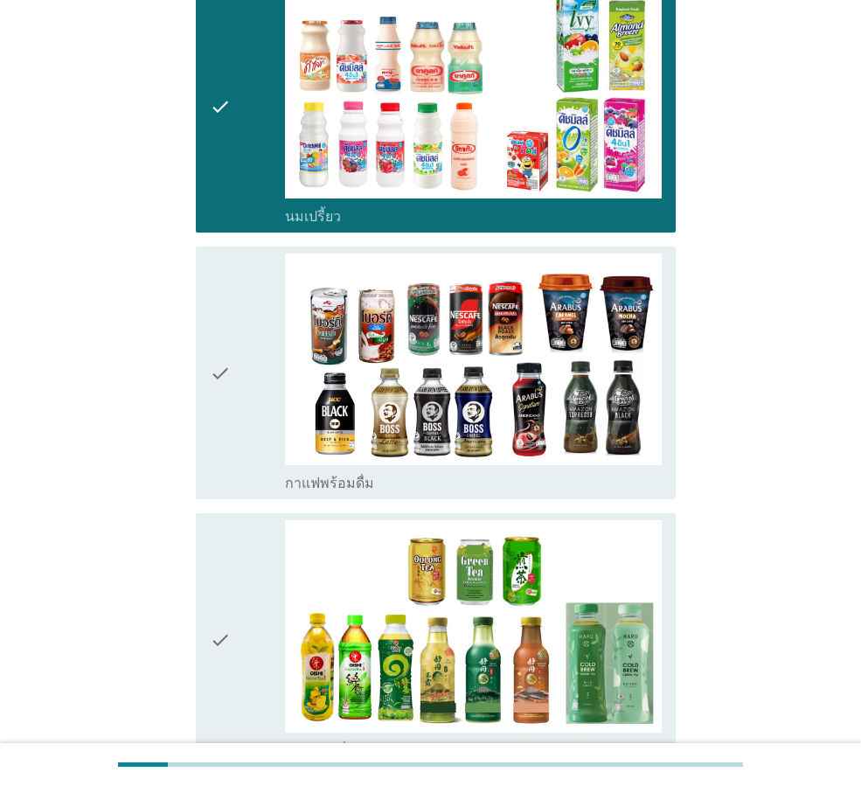
click at [231, 394] on icon "check" at bounding box center [220, 372] width 21 height 239
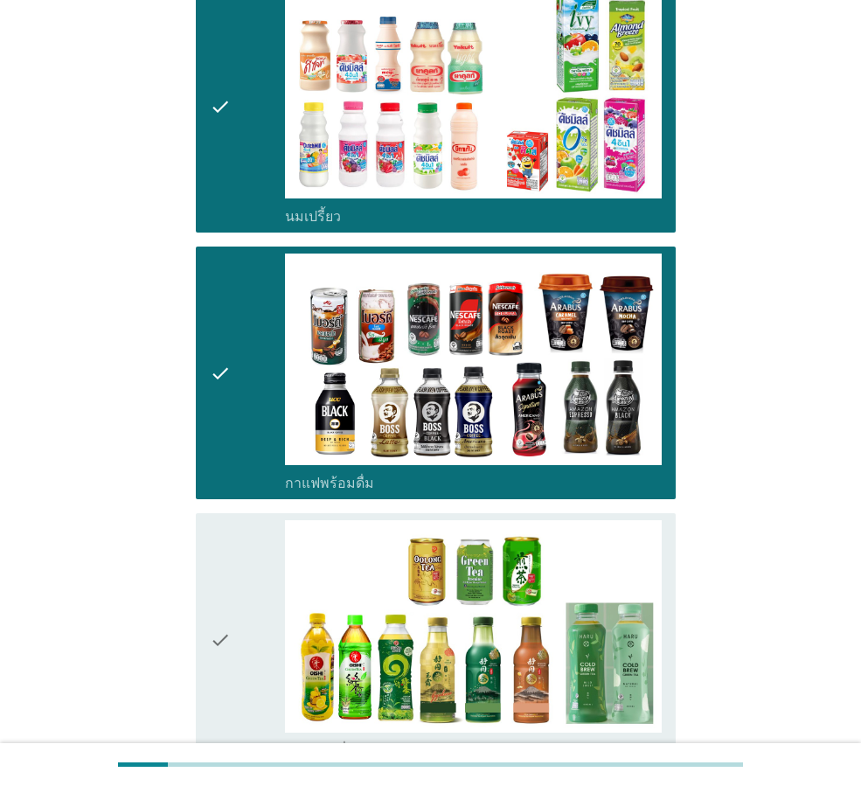
click at [221, 564] on icon "check" at bounding box center [220, 639] width 21 height 239
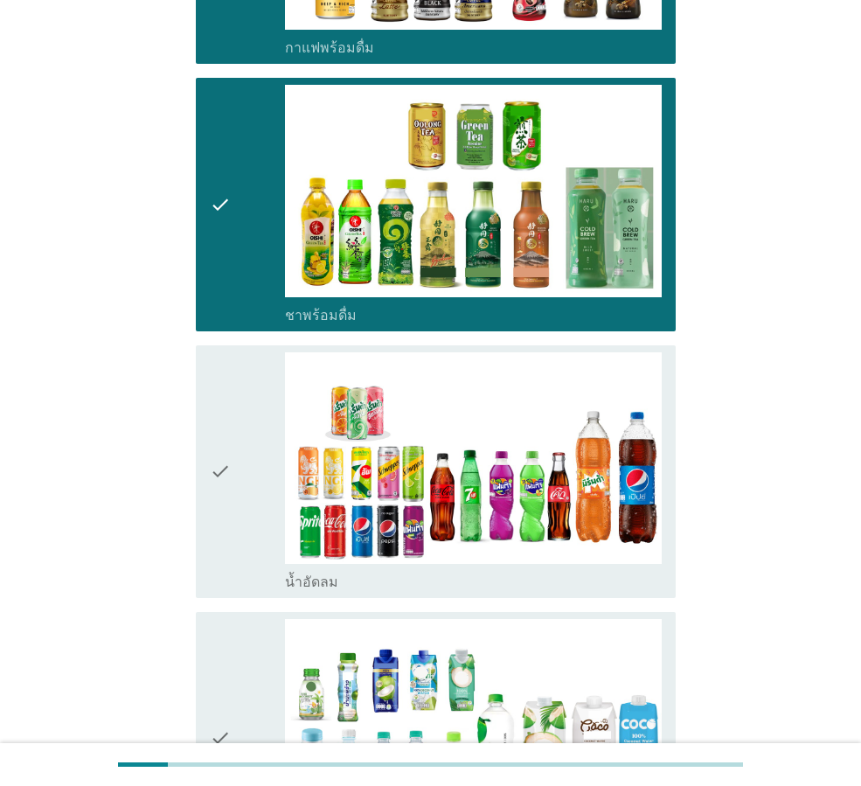
scroll to position [1486, 0]
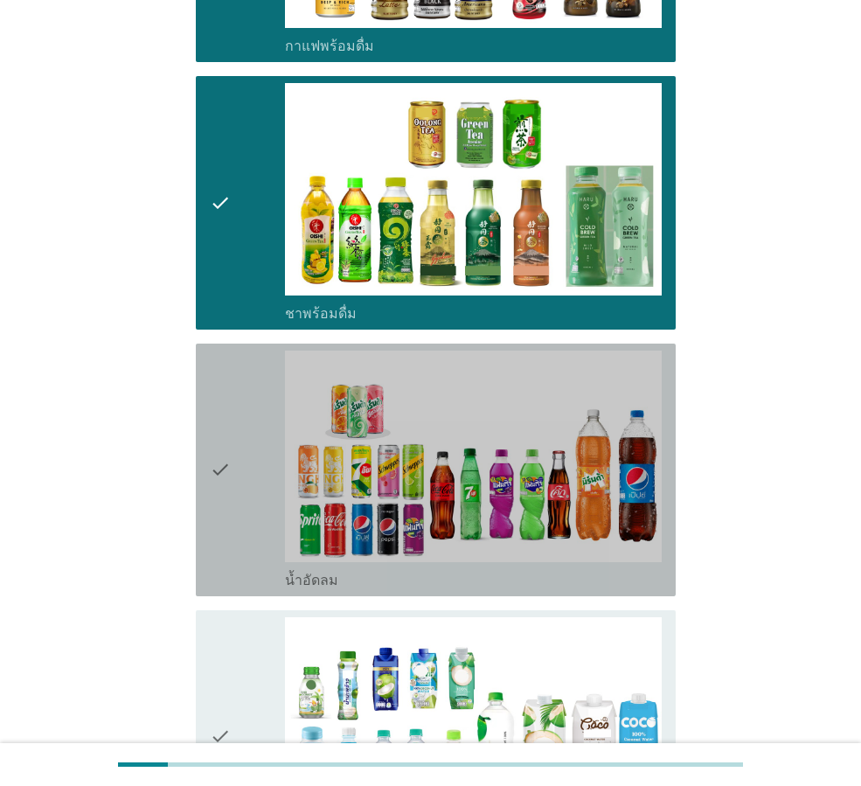
click at [218, 450] on icon "check" at bounding box center [220, 469] width 21 height 239
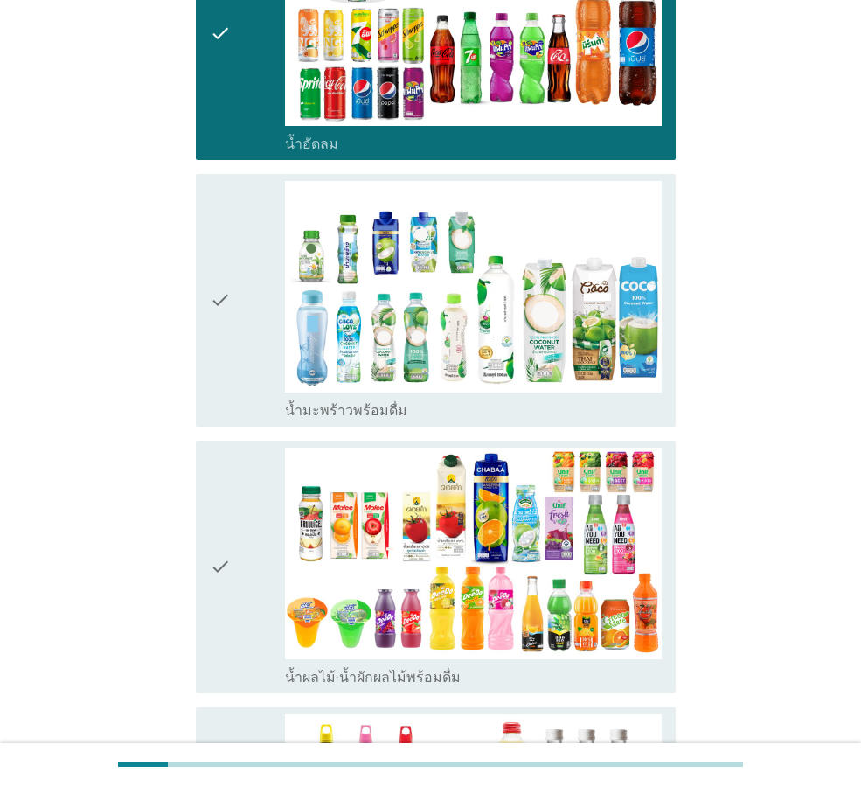
scroll to position [1922, 0]
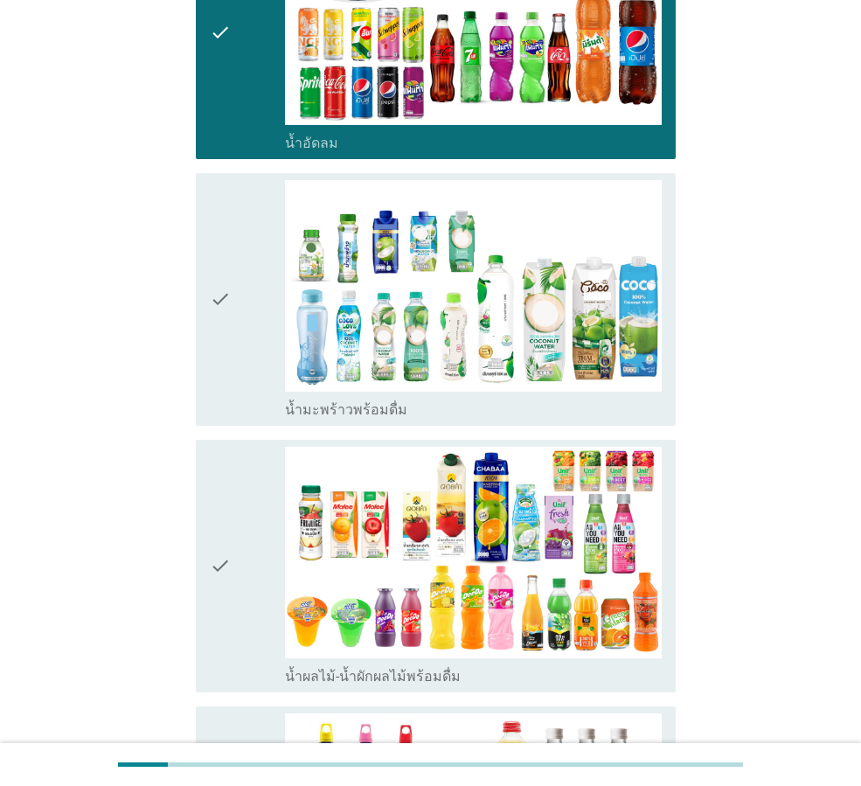
click at [231, 335] on icon "check" at bounding box center [220, 299] width 21 height 239
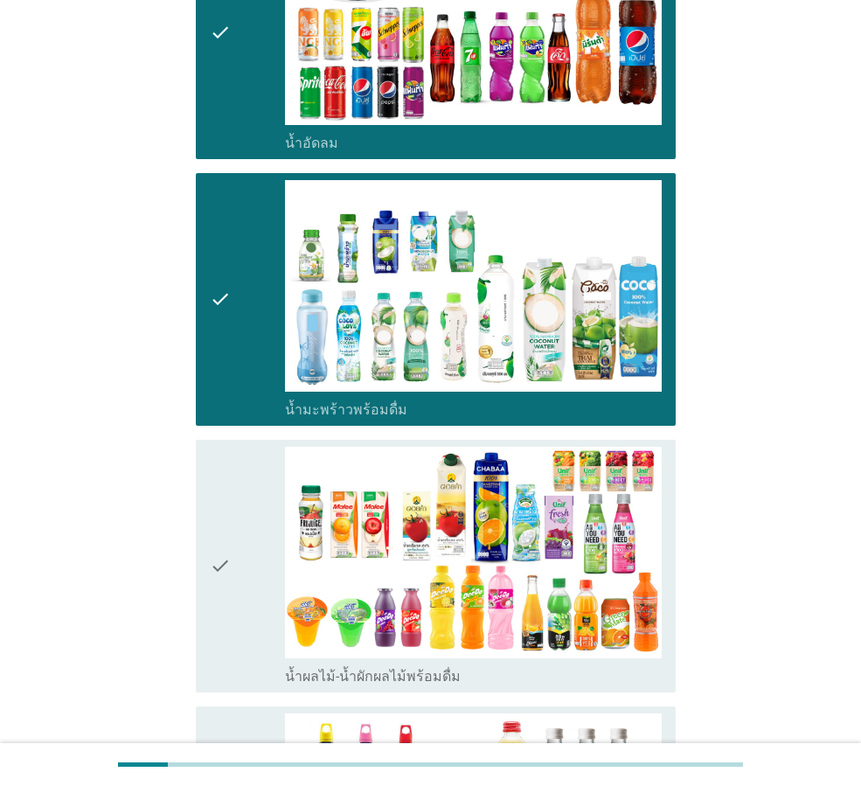
click at [246, 474] on div "check" at bounding box center [247, 566] width 75 height 239
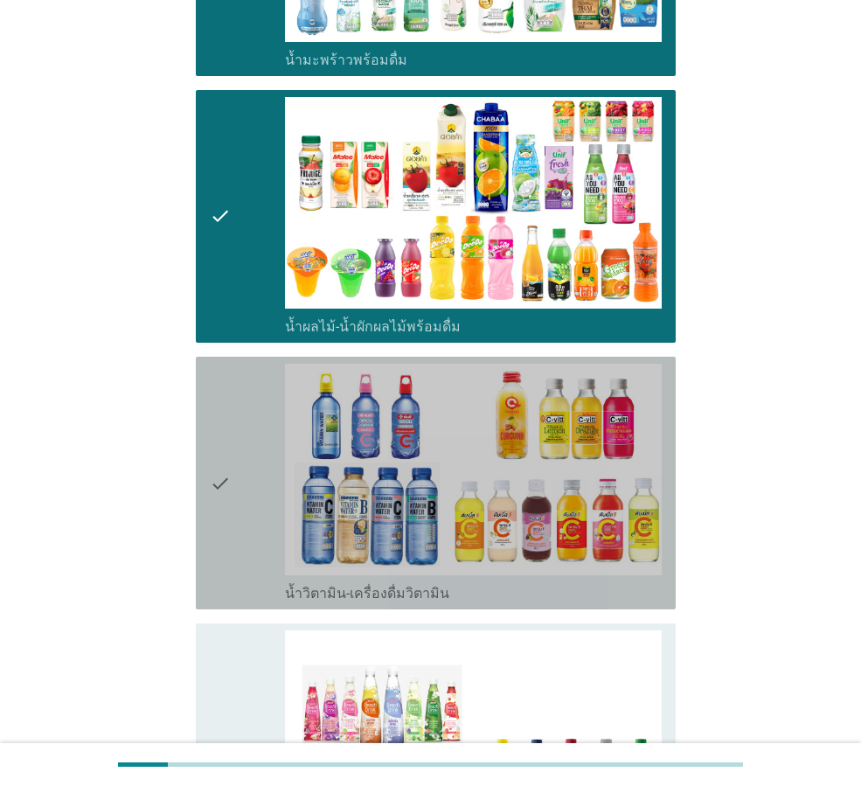
click at [245, 441] on div "check" at bounding box center [247, 483] width 75 height 239
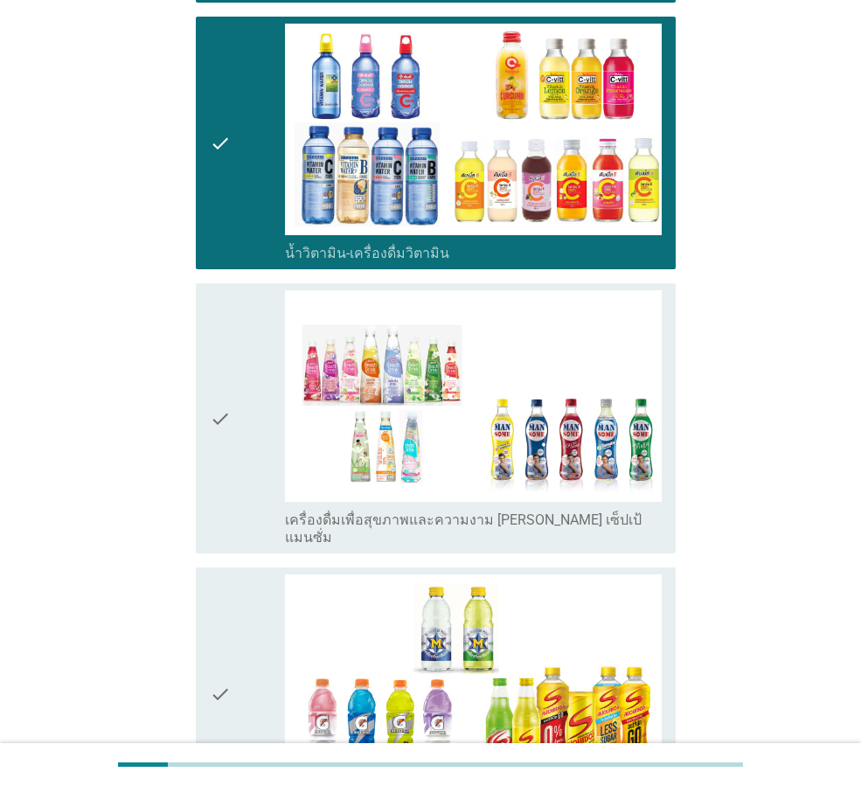
scroll to position [2796, 0]
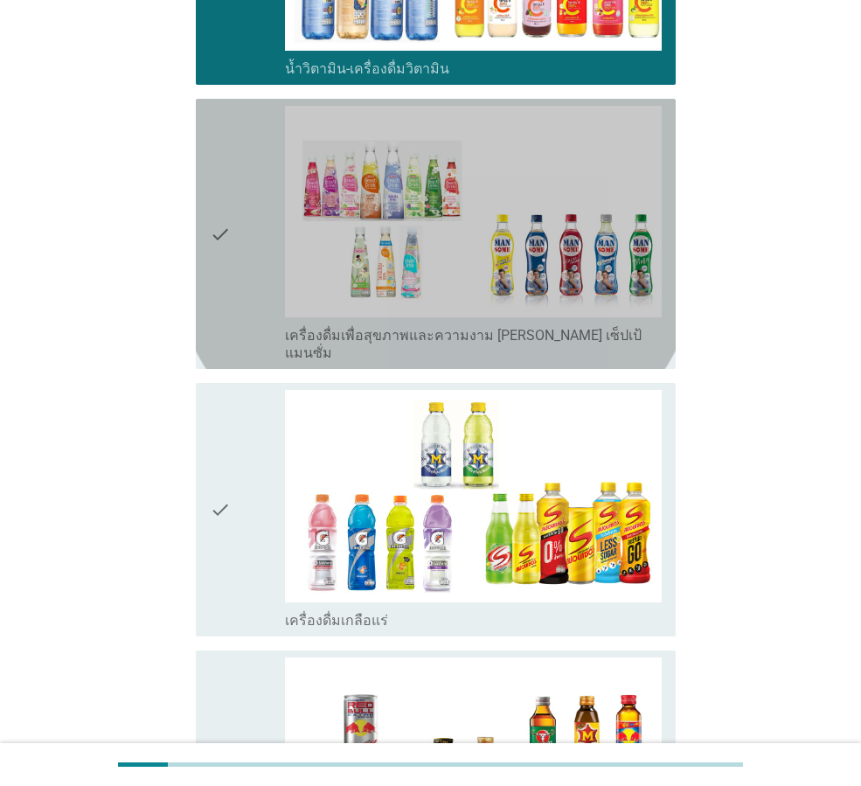
click at [254, 266] on div "check" at bounding box center [247, 234] width 75 height 256
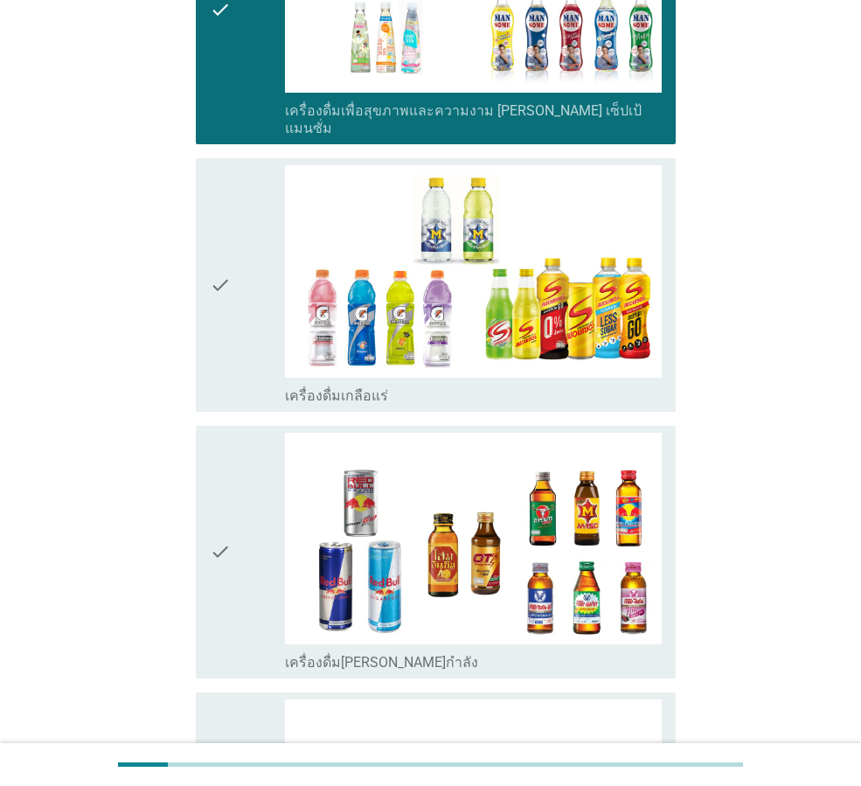
scroll to position [3233, 0]
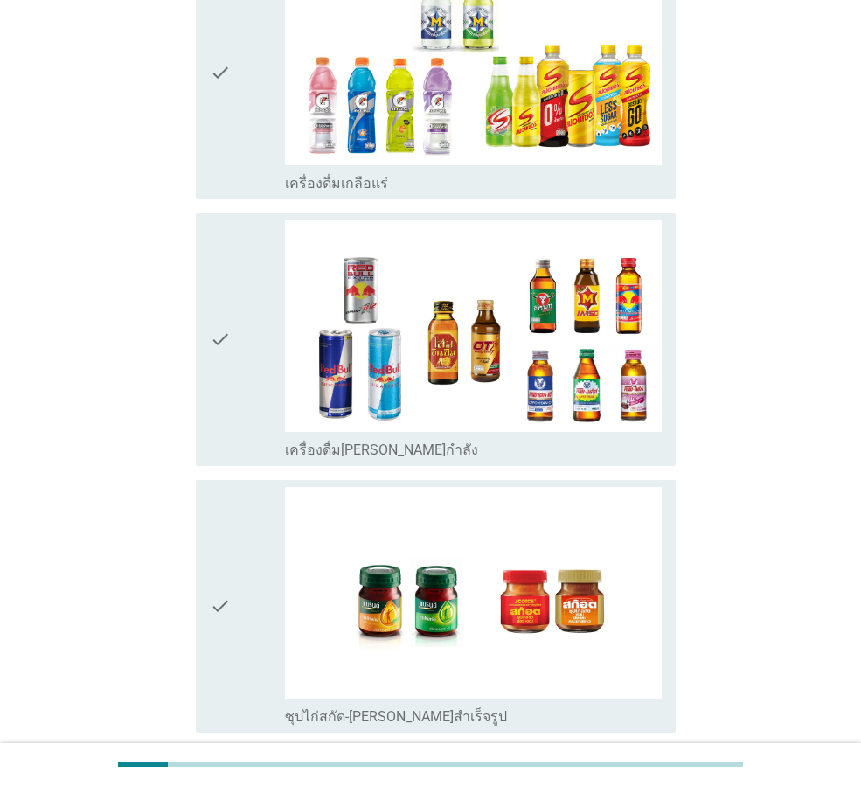
click at [222, 572] on icon "check" at bounding box center [220, 606] width 21 height 239
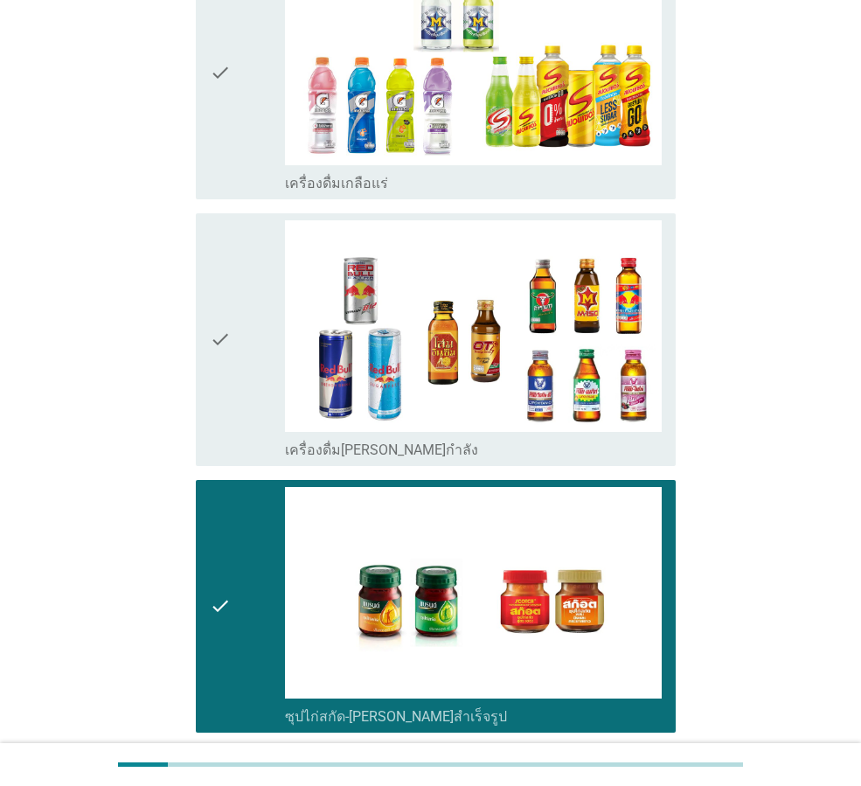
scroll to position [3366, 0]
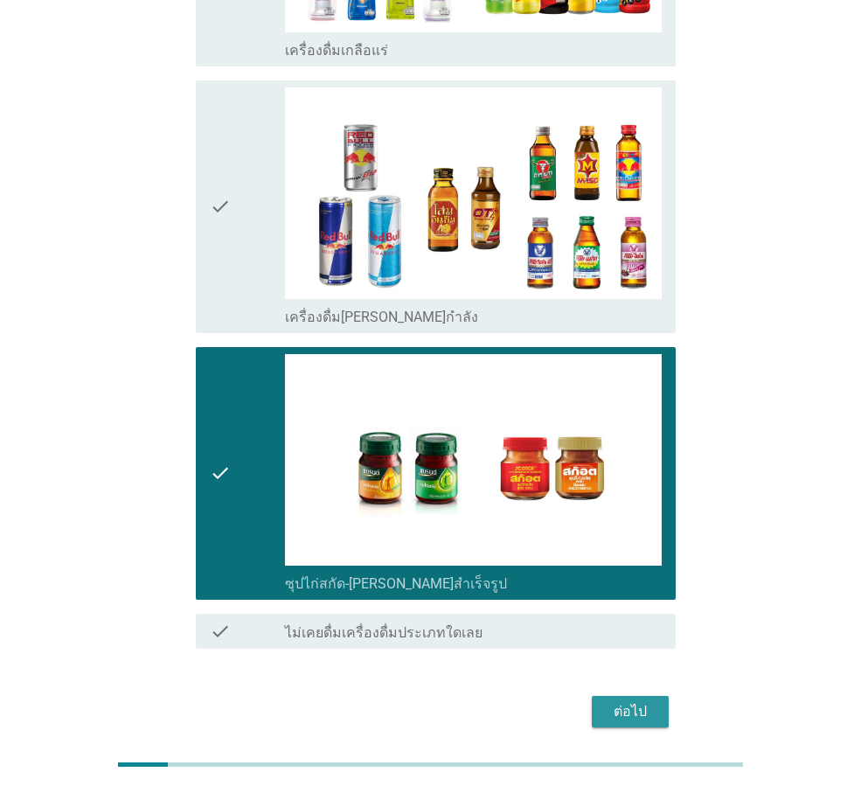
click at [611, 701] on div "ต่อไป" at bounding box center [630, 711] width 49 height 21
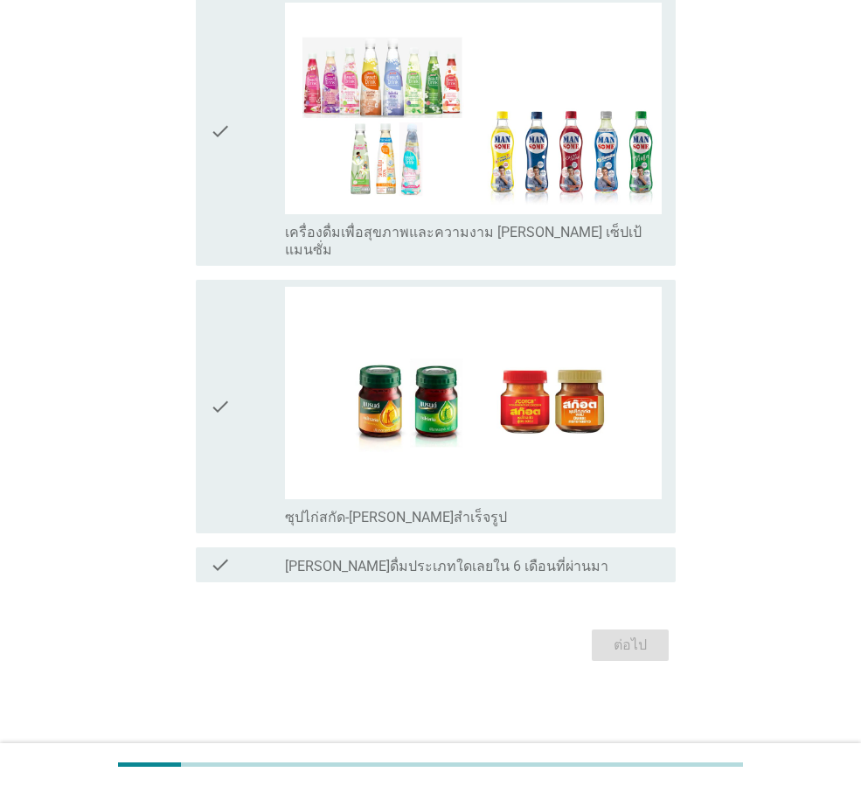
scroll to position [0, 0]
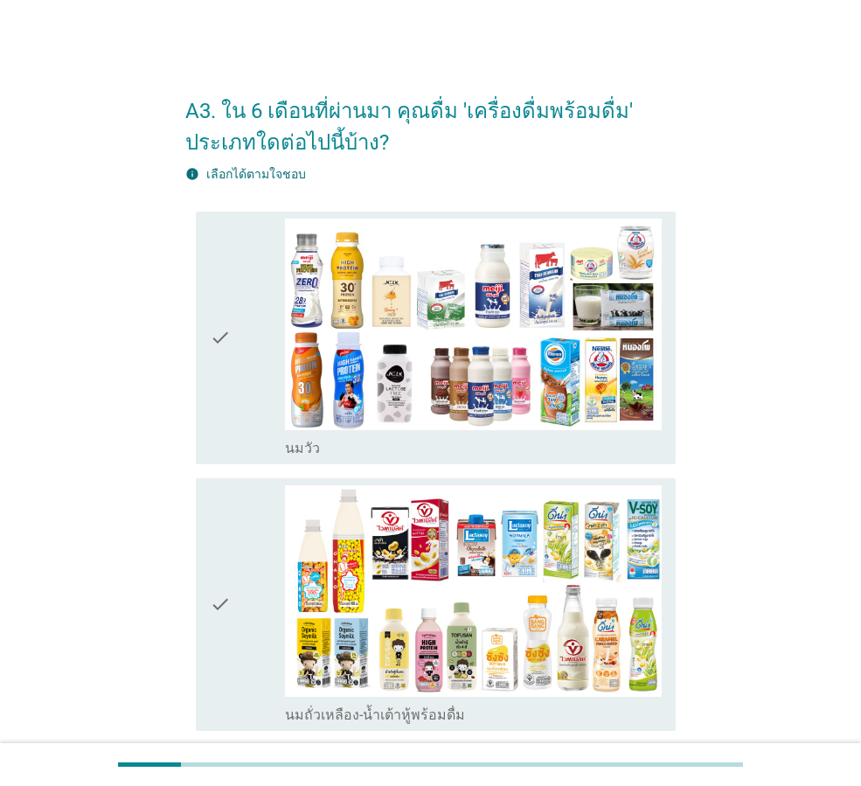
click at [218, 407] on icon "check" at bounding box center [220, 337] width 21 height 239
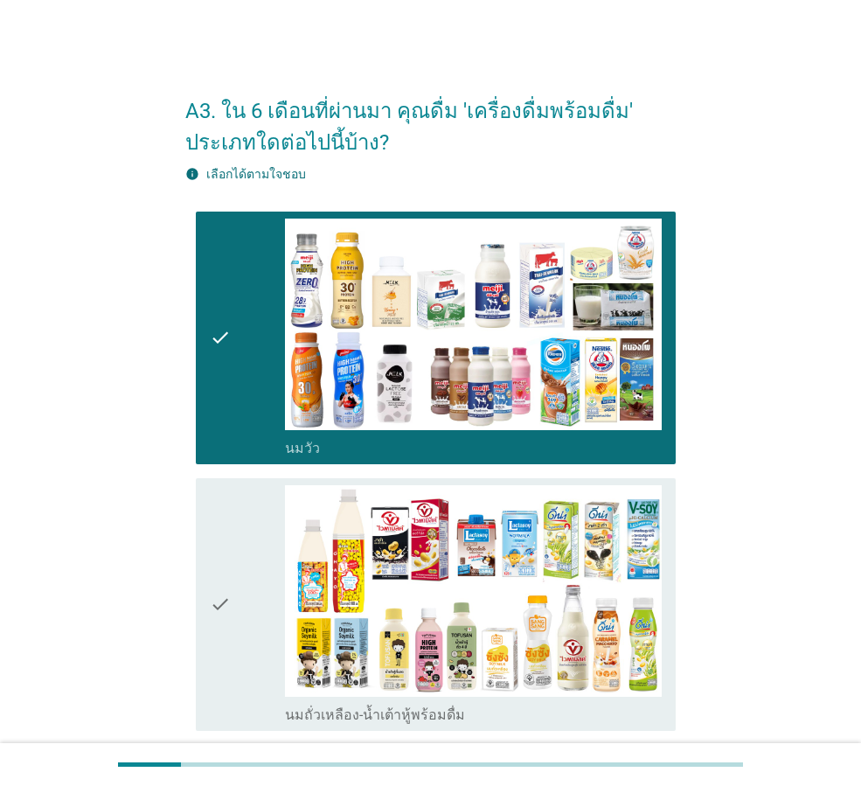
click at [221, 542] on icon "check" at bounding box center [220, 604] width 21 height 239
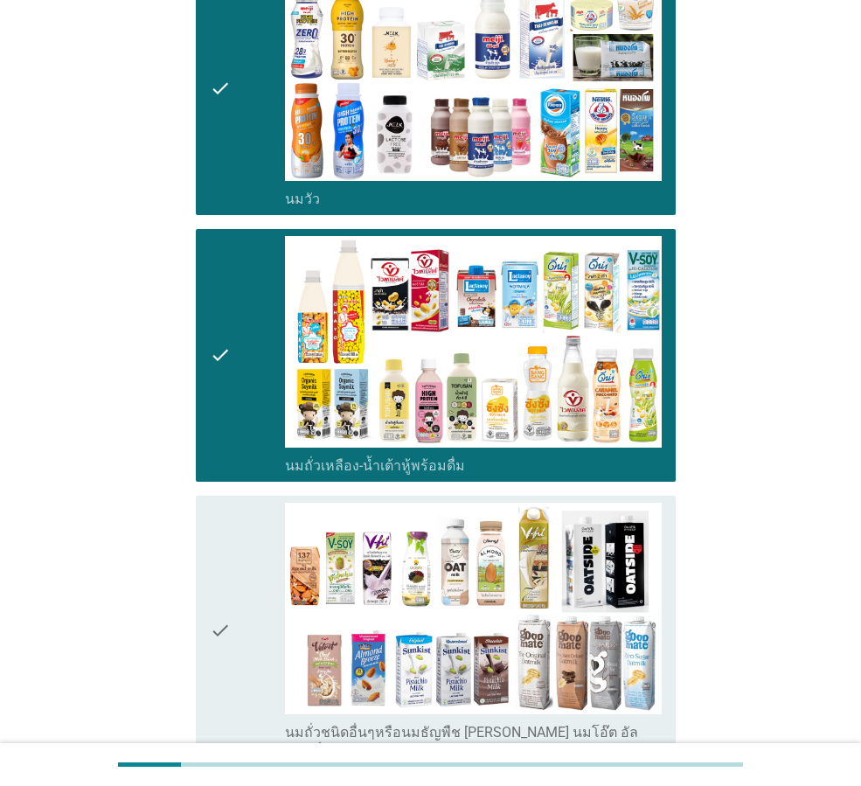
scroll to position [524, 0]
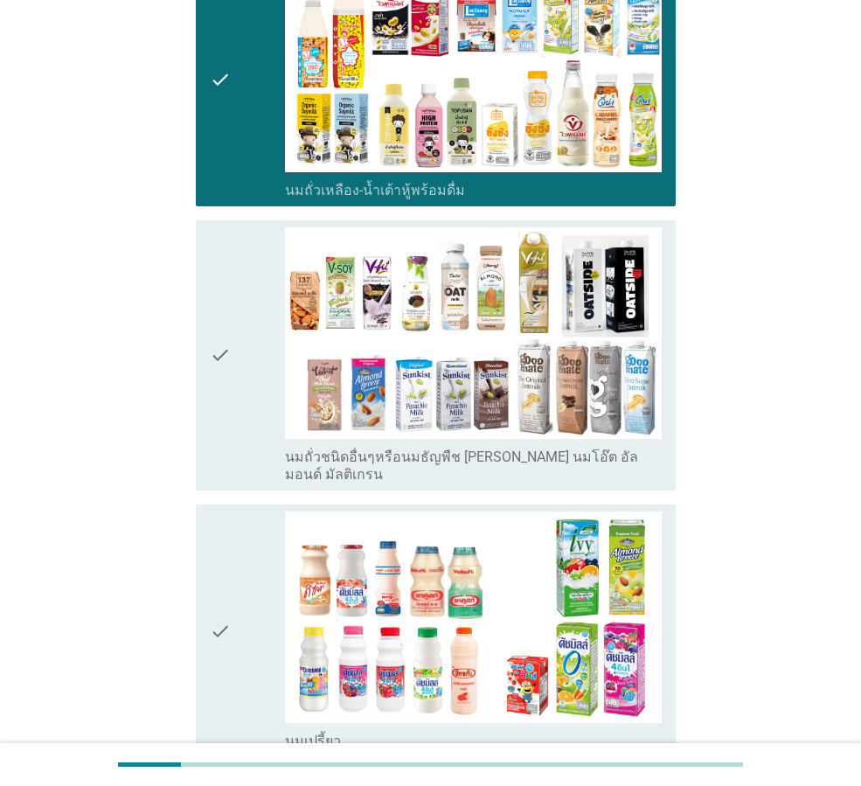
click at [228, 404] on icon "check" at bounding box center [220, 355] width 21 height 256
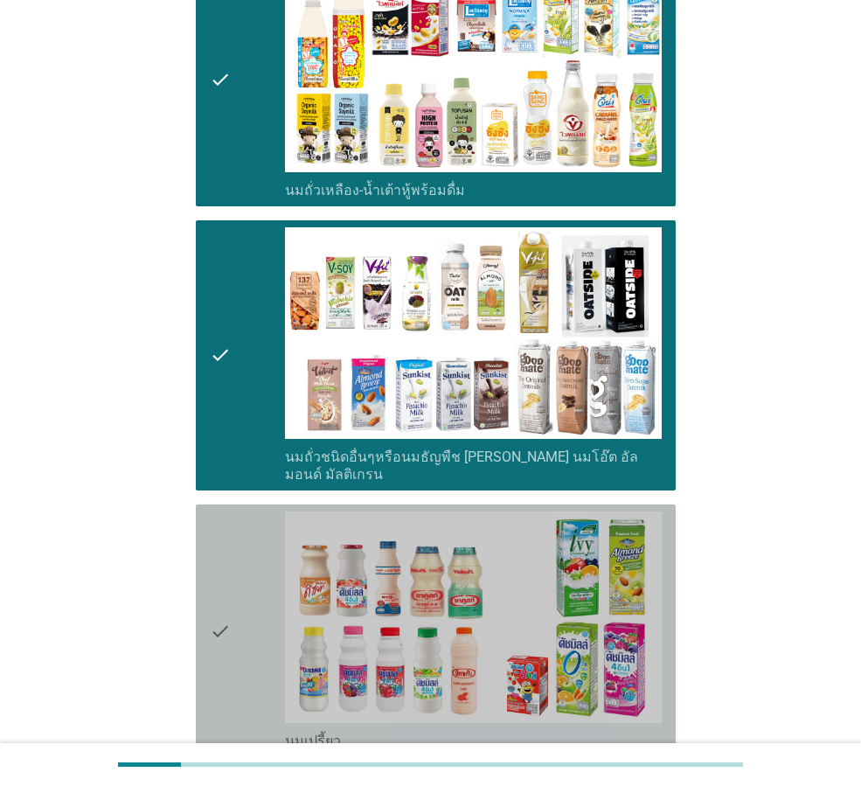
click at [239, 625] on div "check" at bounding box center [247, 630] width 75 height 239
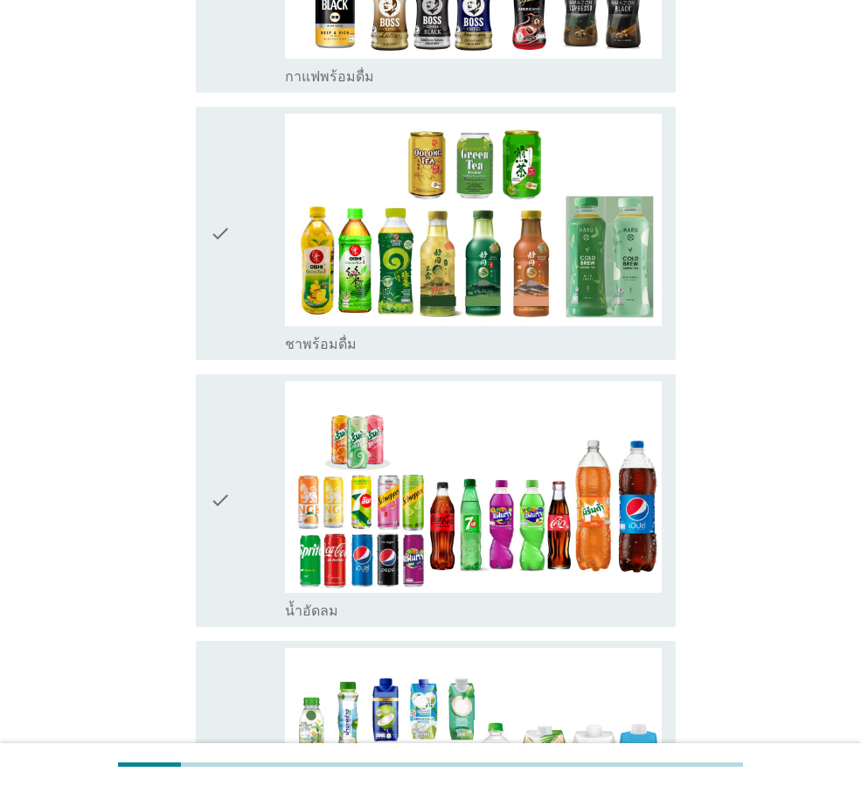
scroll to position [1660, 0]
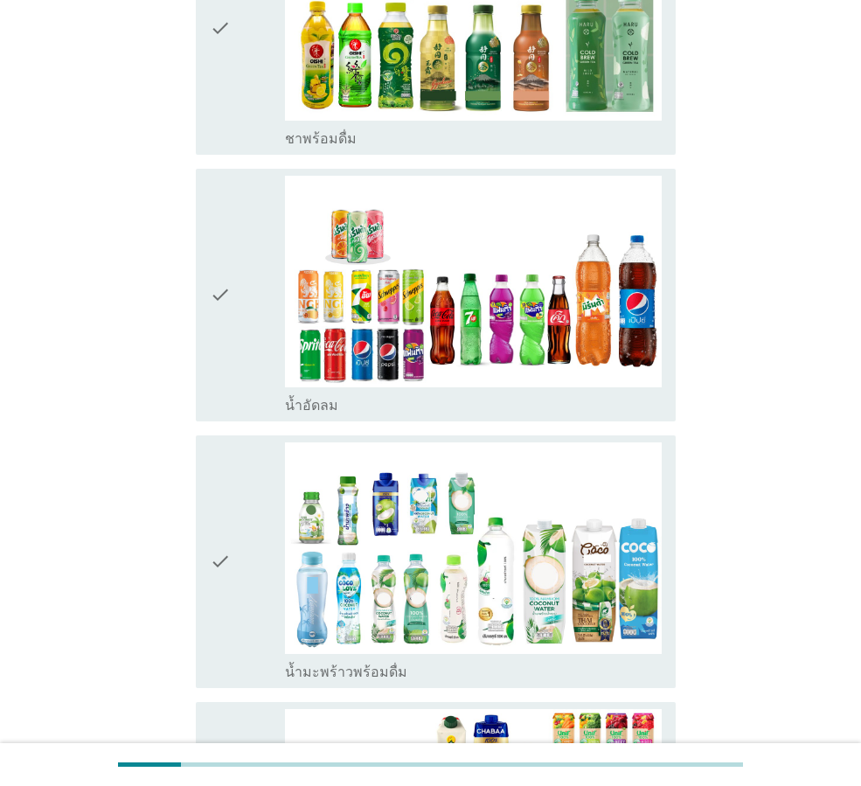
click at [239, 625] on div "check" at bounding box center [247, 561] width 75 height 239
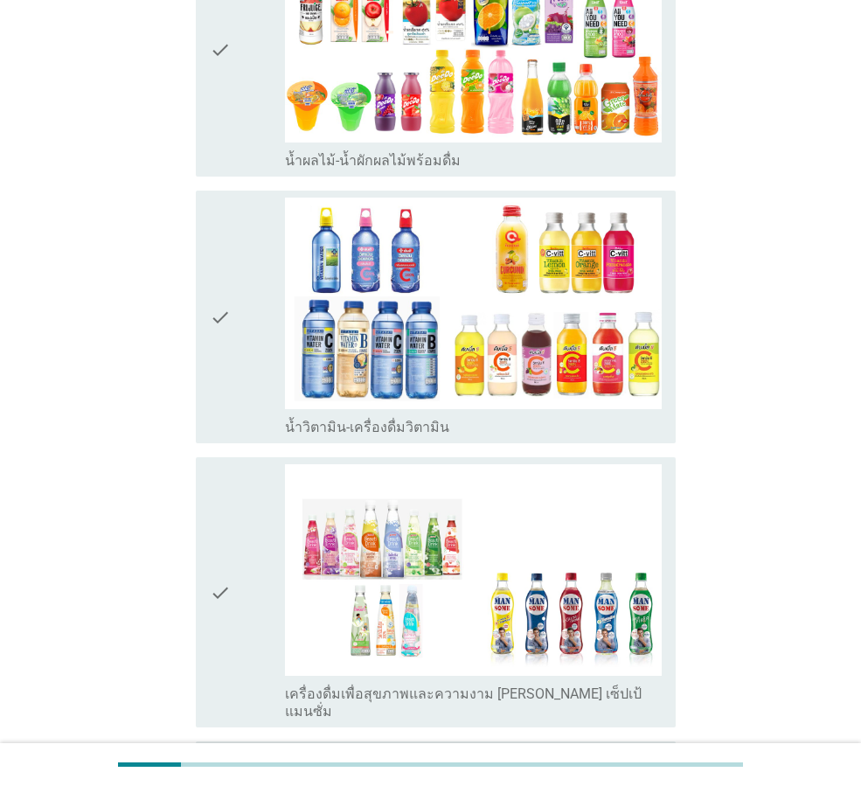
scroll to position [2447, 0]
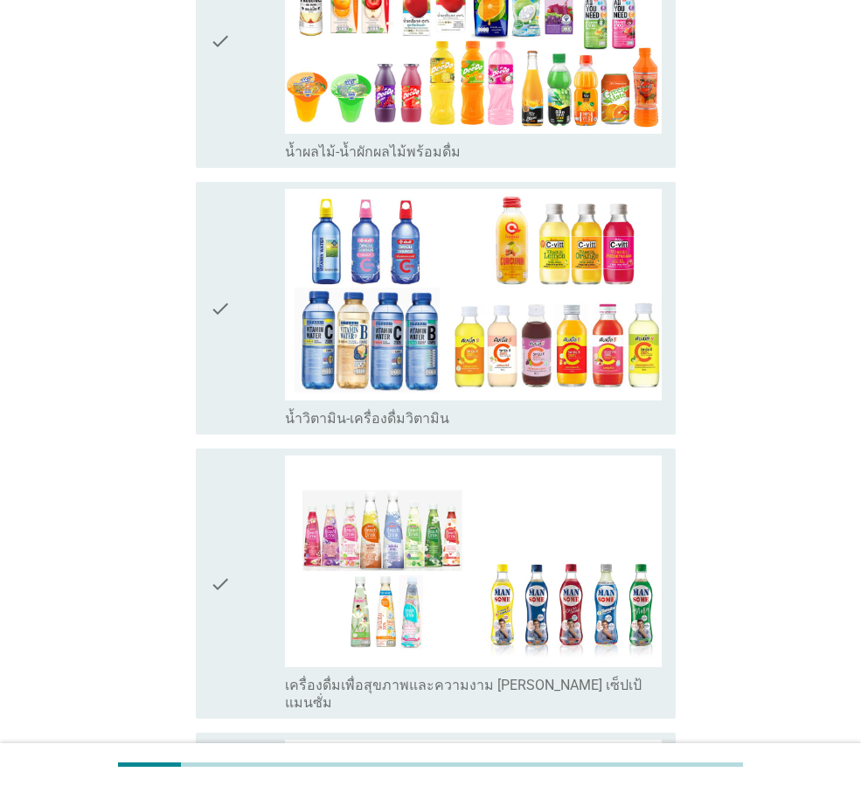
click at [225, 380] on icon "check" at bounding box center [220, 308] width 21 height 239
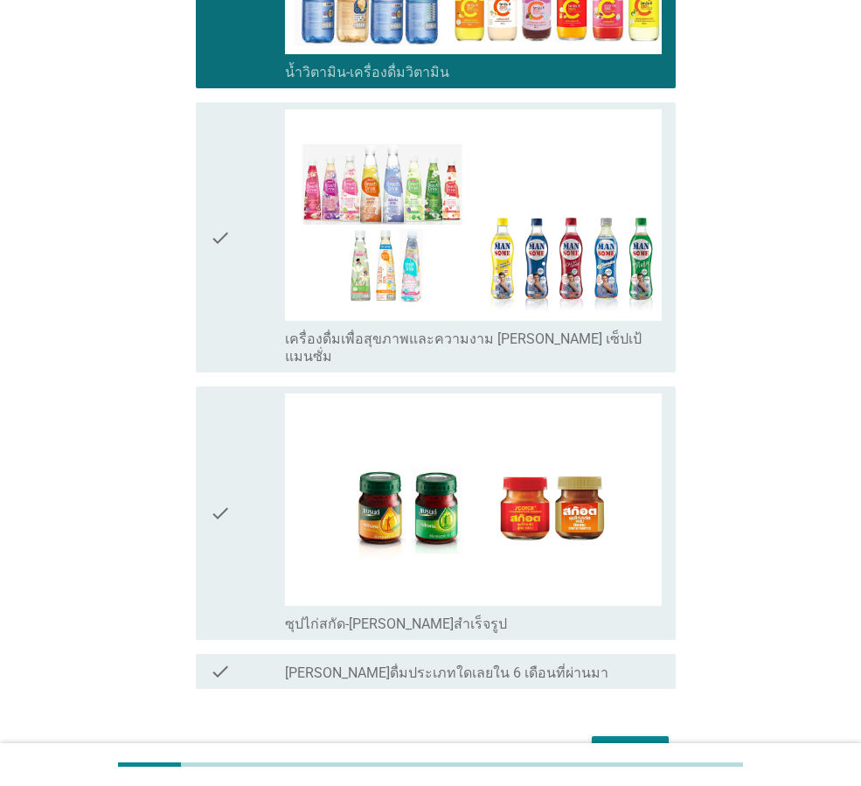
scroll to position [2796, 0]
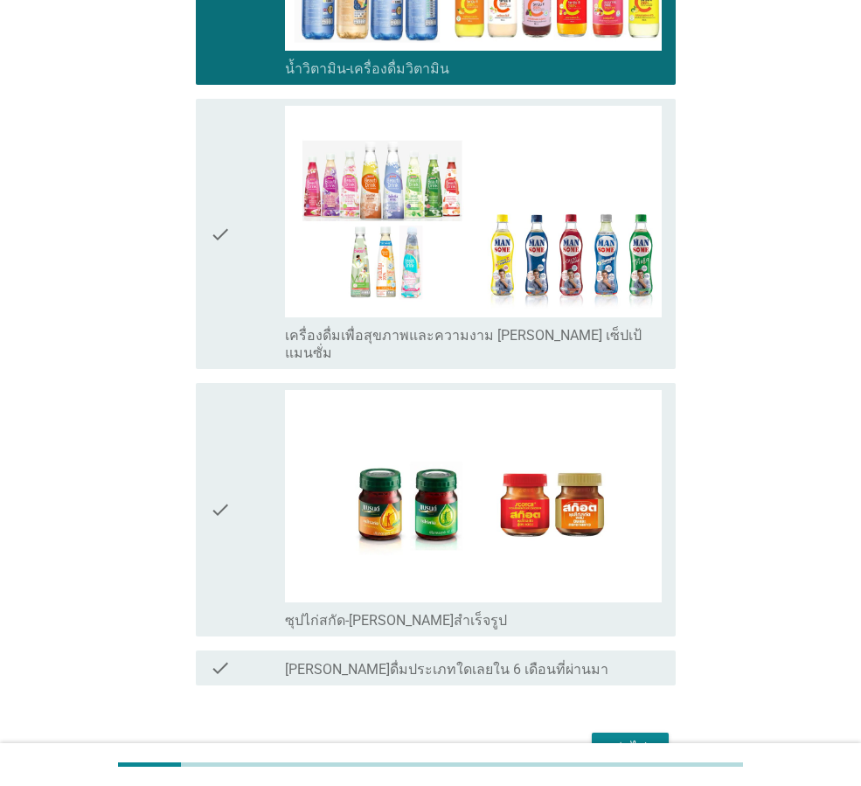
click at [637, 738] on div "ต่อไป" at bounding box center [630, 748] width 49 height 21
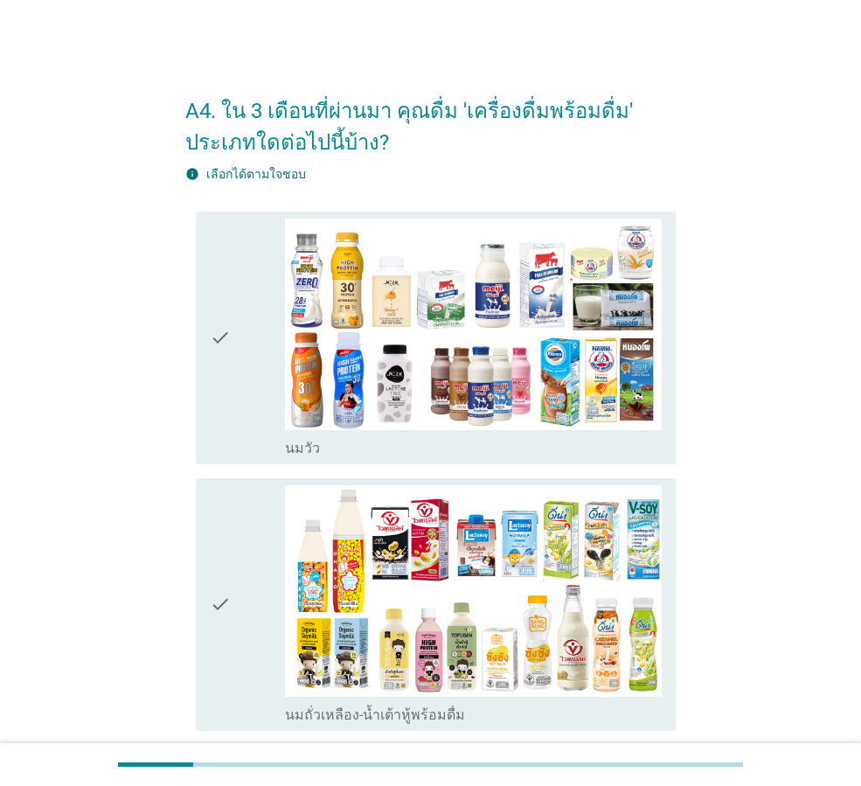
drag, startPoint x: 228, startPoint y: 397, endPoint x: 229, endPoint y: 420, distance: 23.6
click at [228, 397] on icon "check" at bounding box center [220, 337] width 21 height 239
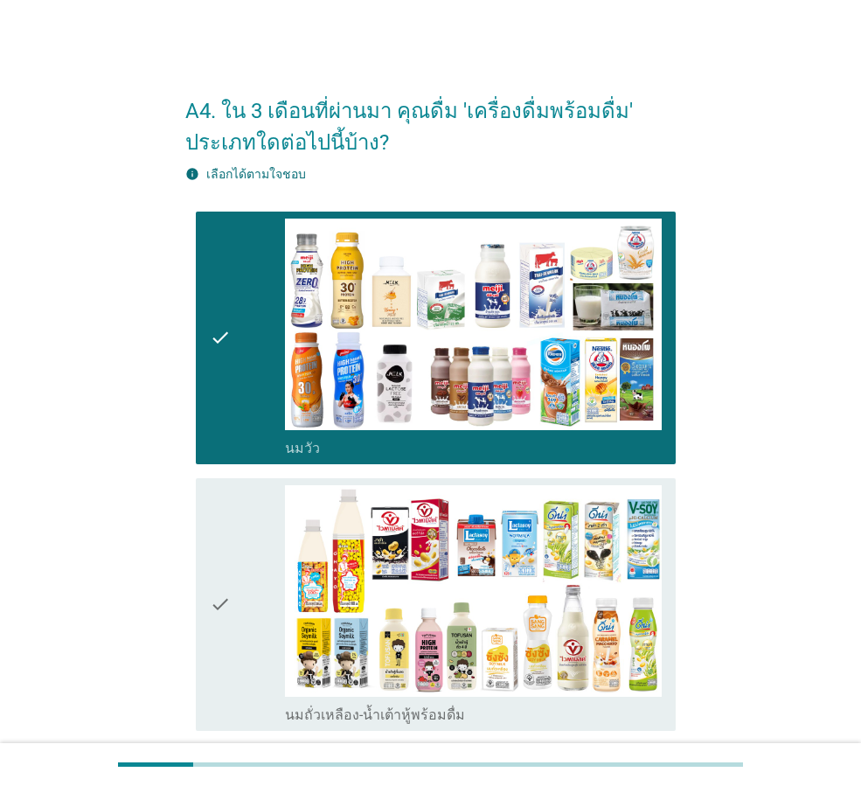
click at [230, 530] on icon "check" at bounding box center [220, 604] width 21 height 239
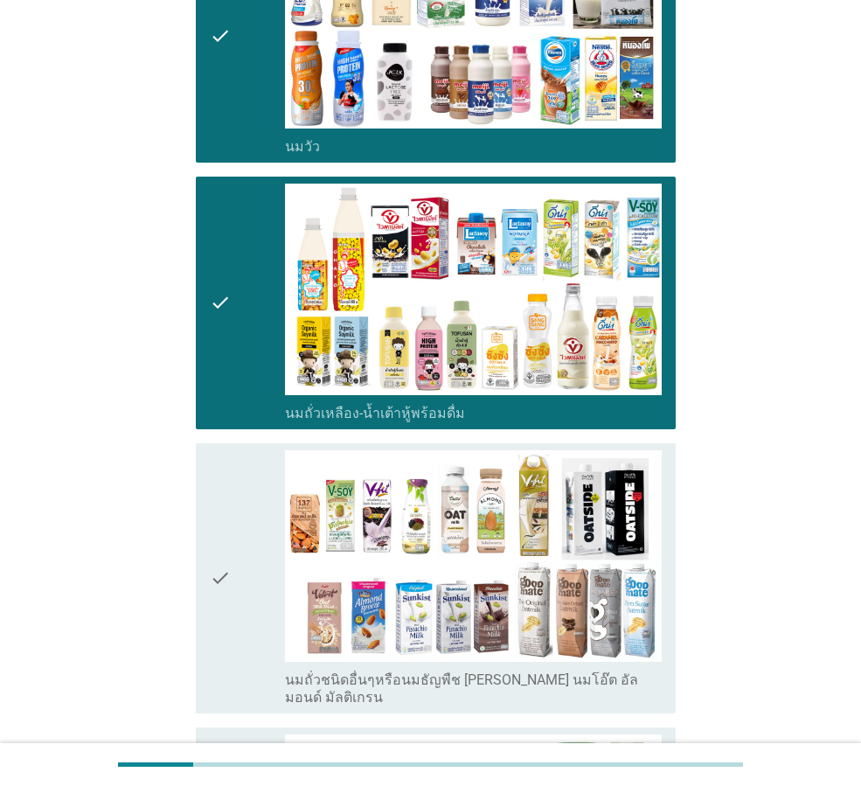
scroll to position [350, 0]
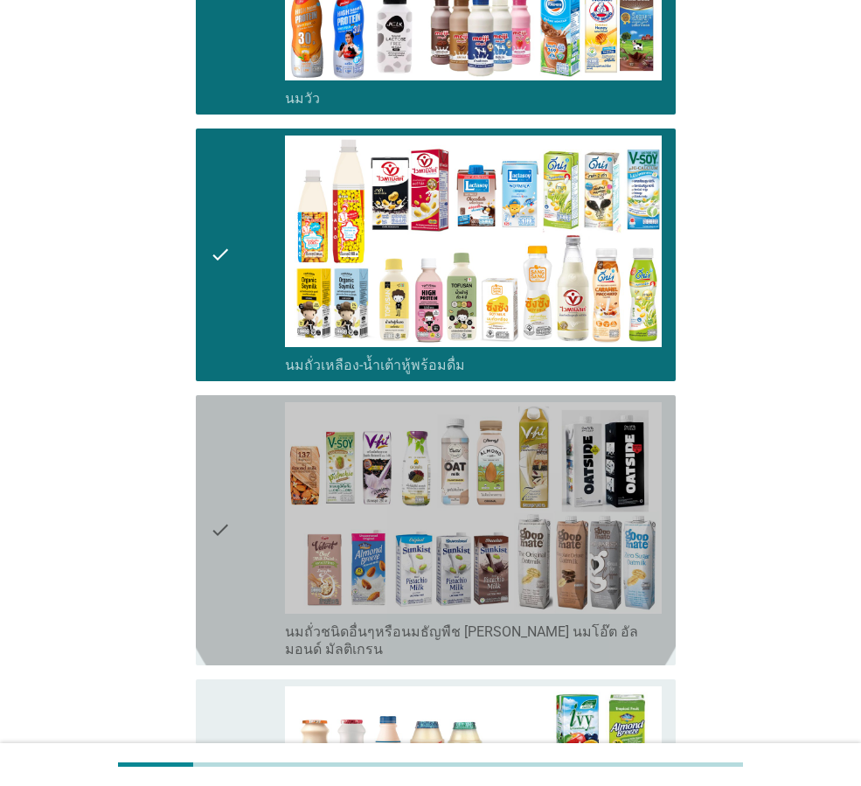
click at [223, 567] on icon "check" at bounding box center [220, 530] width 21 height 256
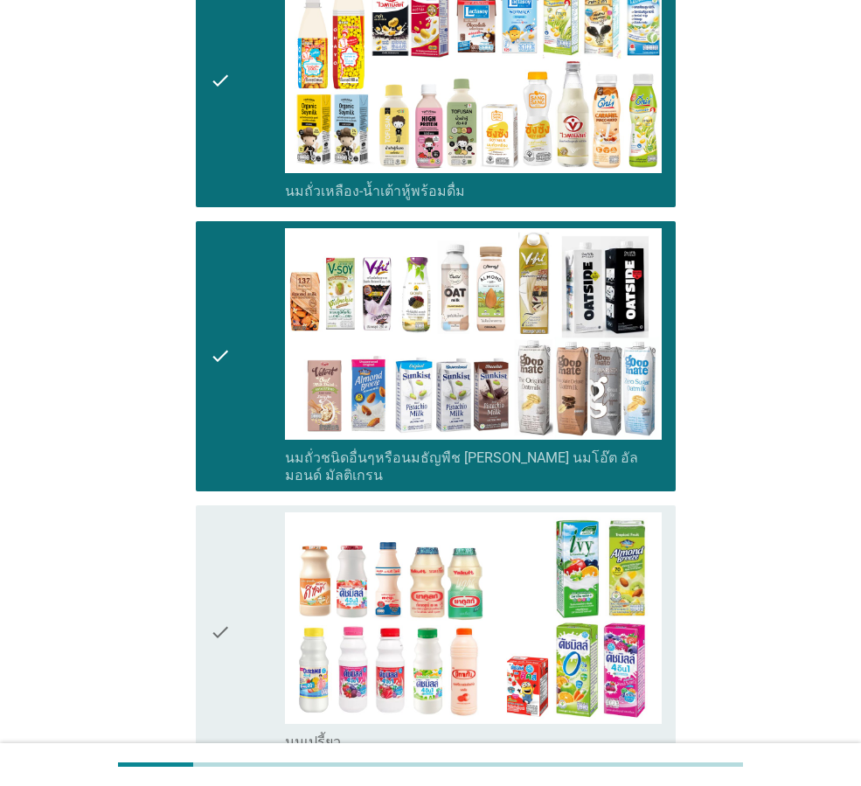
scroll to position [786, 0]
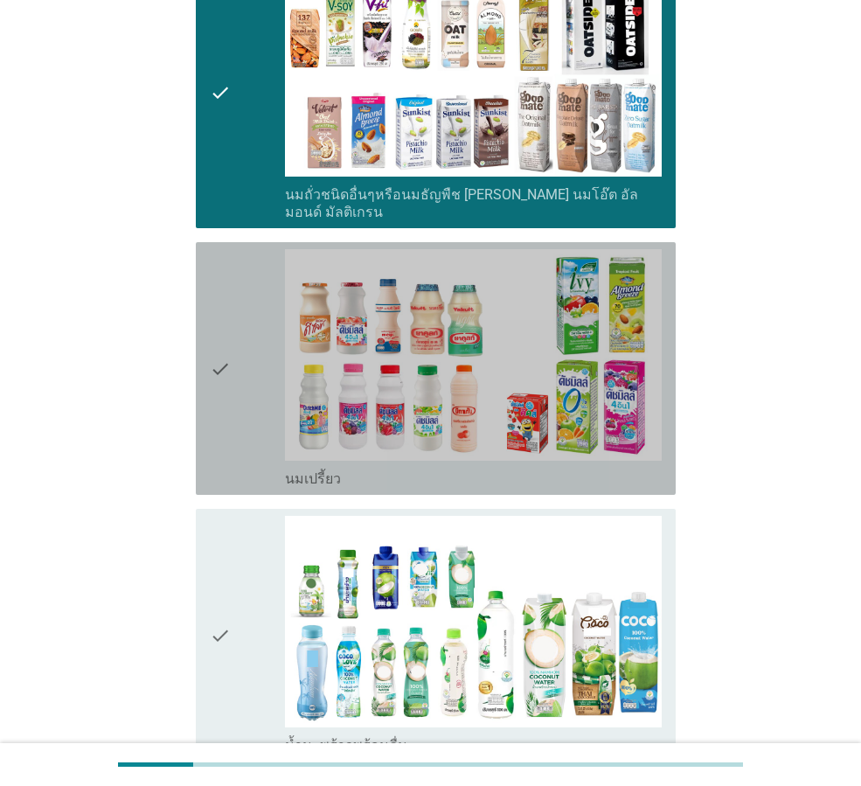
click at [204, 410] on div "check check_box_outline_blank นมเปรี้ยว" at bounding box center [436, 368] width 480 height 253
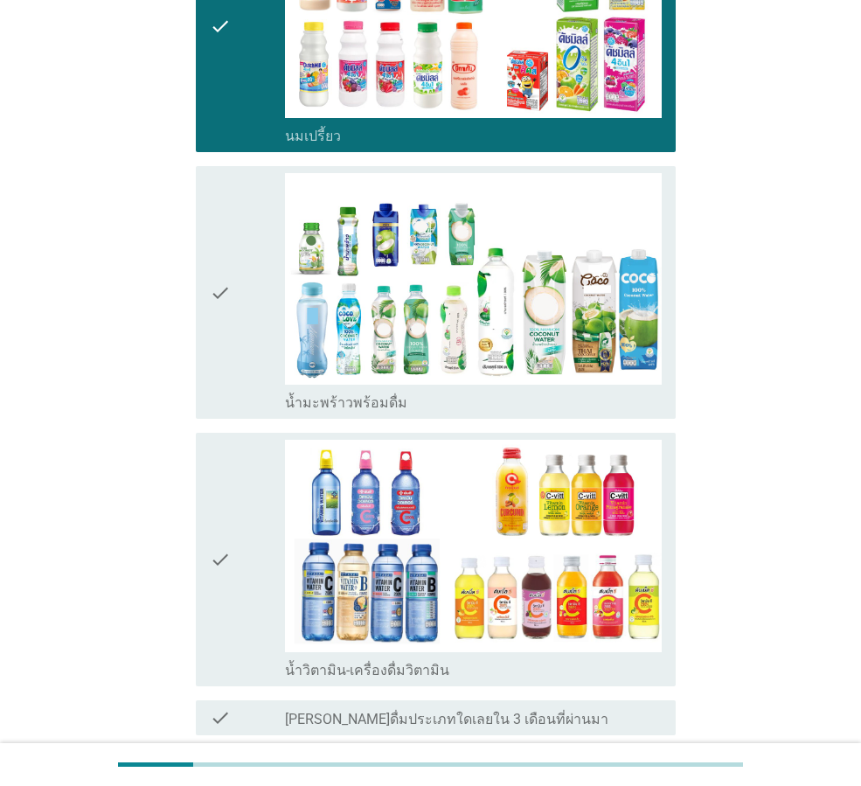
scroll to position [1264, 0]
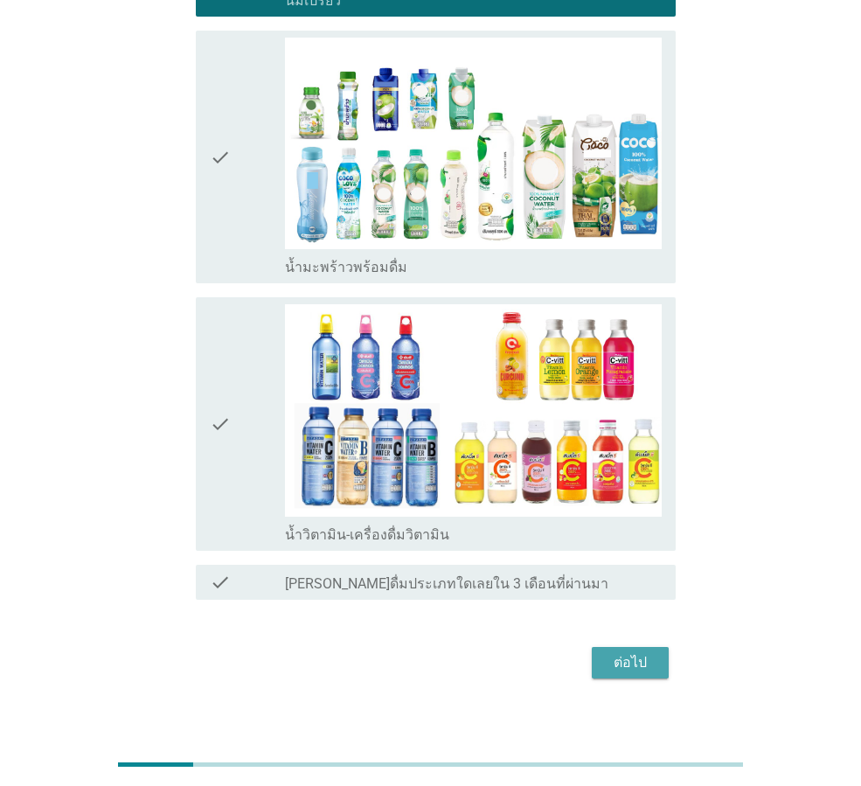
click at [648, 652] on div "ต่อไป" at bounding box center [630, 662] width 49 height 21
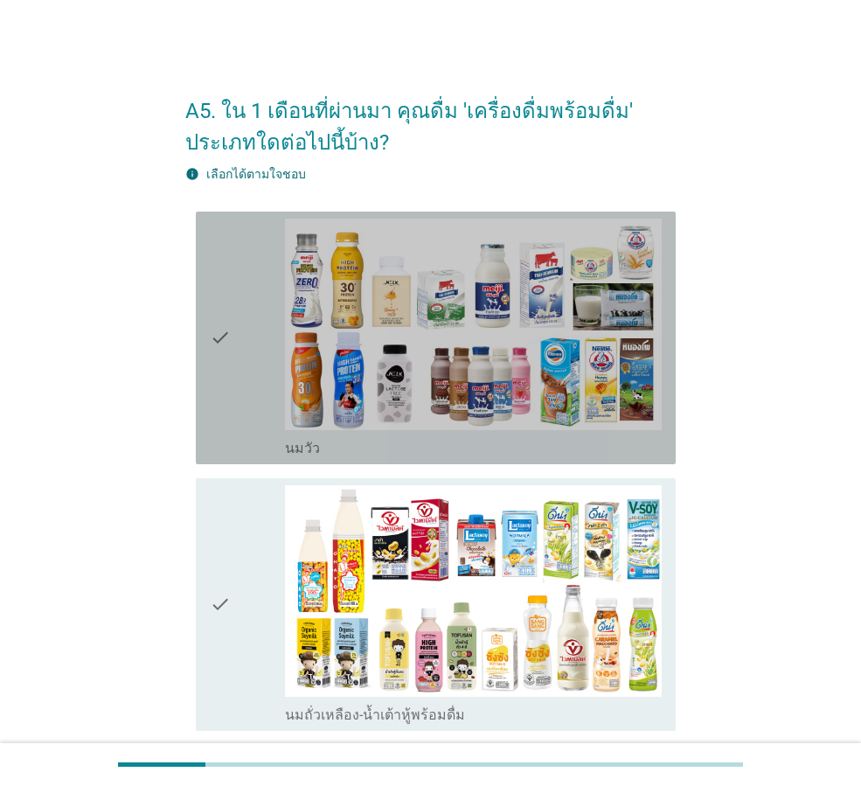
click at [247, 427] on div "check" at bounding box center [247, 337] width 75 height 239
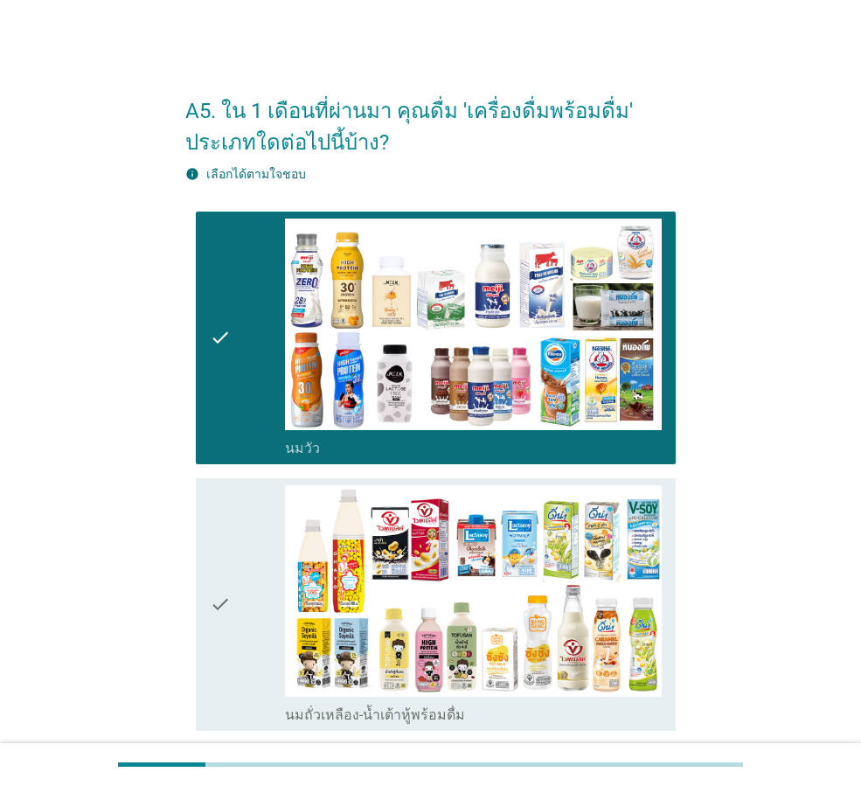
click at [232, 516] on div "check" at bounding box center [247, 604] width 75 height 239
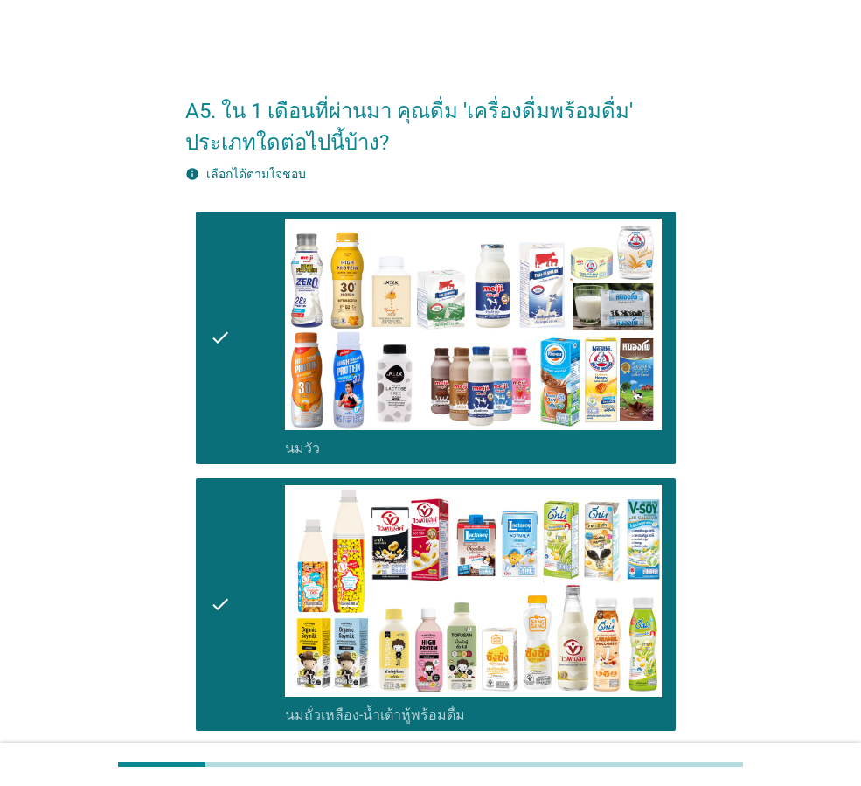
scroll to position [437, 0]
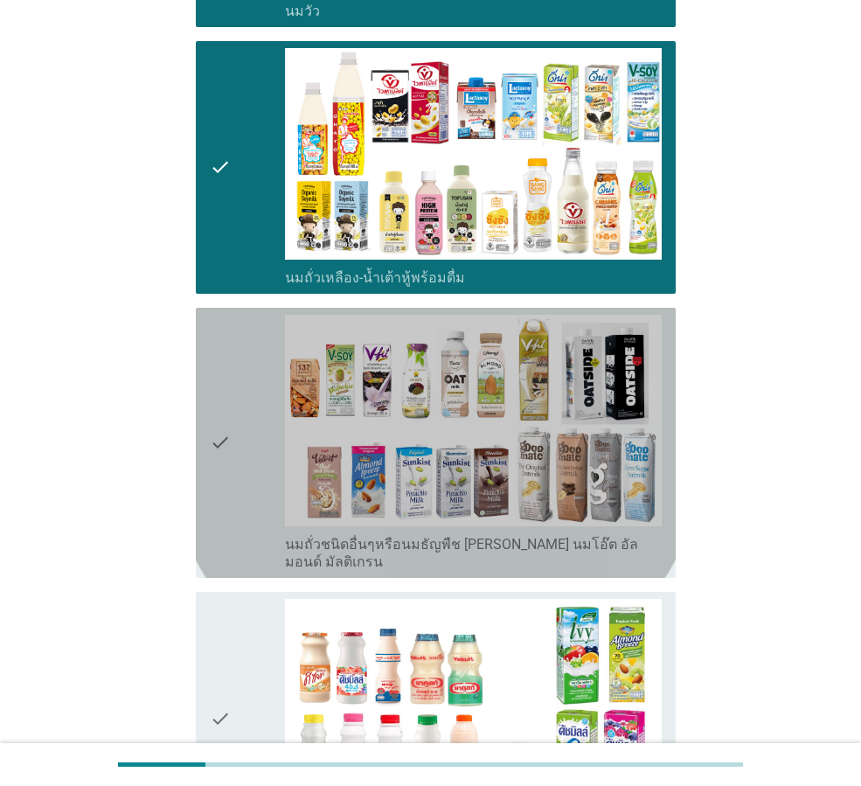
click at [226, 484] on icon "check" at bounding box center [220, 443] width 21 height 256
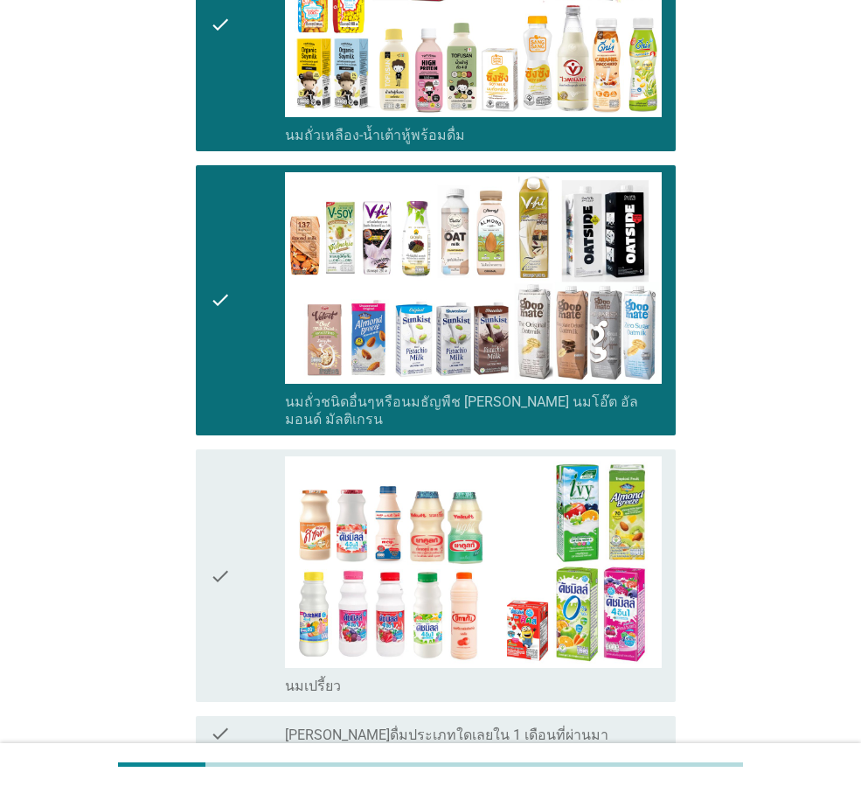
scroll to position [731, 0]
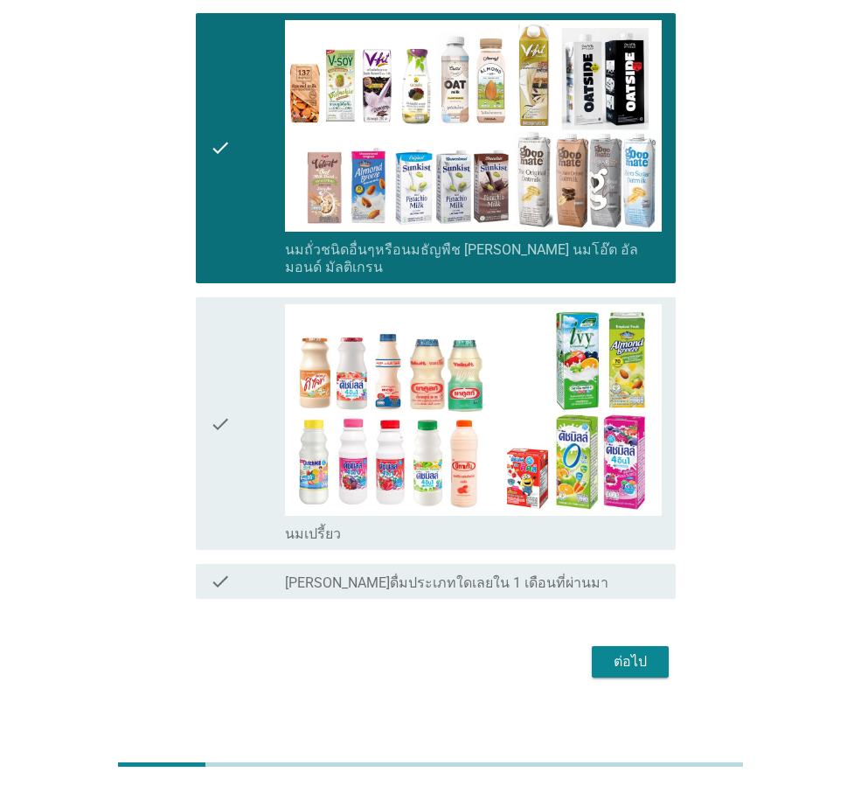
click at [648, 651] on div "ต่อไป" at bounding box center [630, 661] width 49 height 21
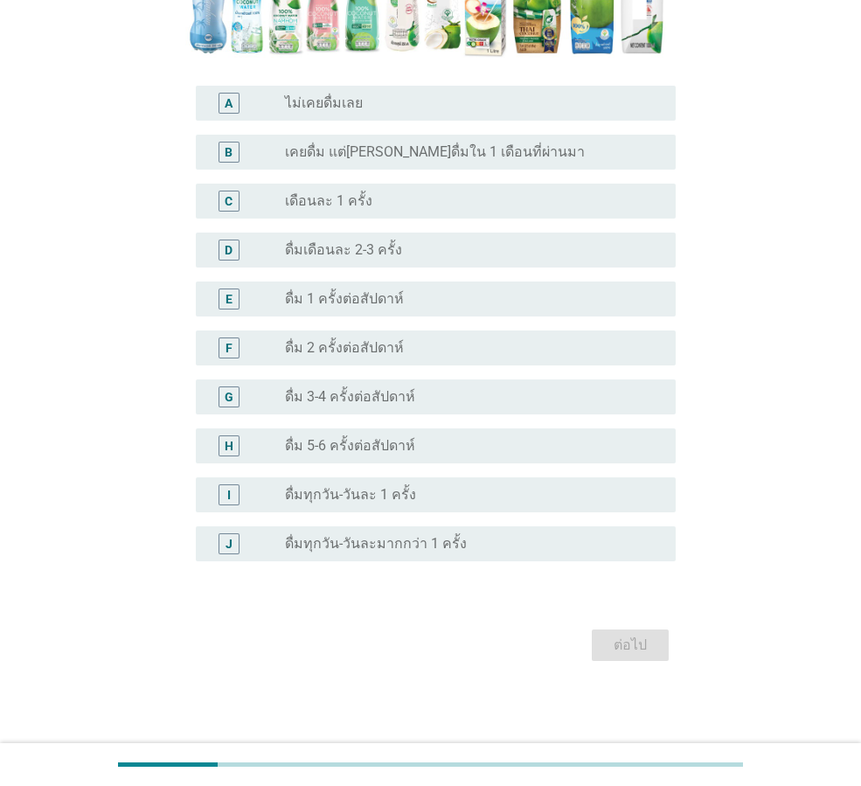
scroll to position [0, 0]
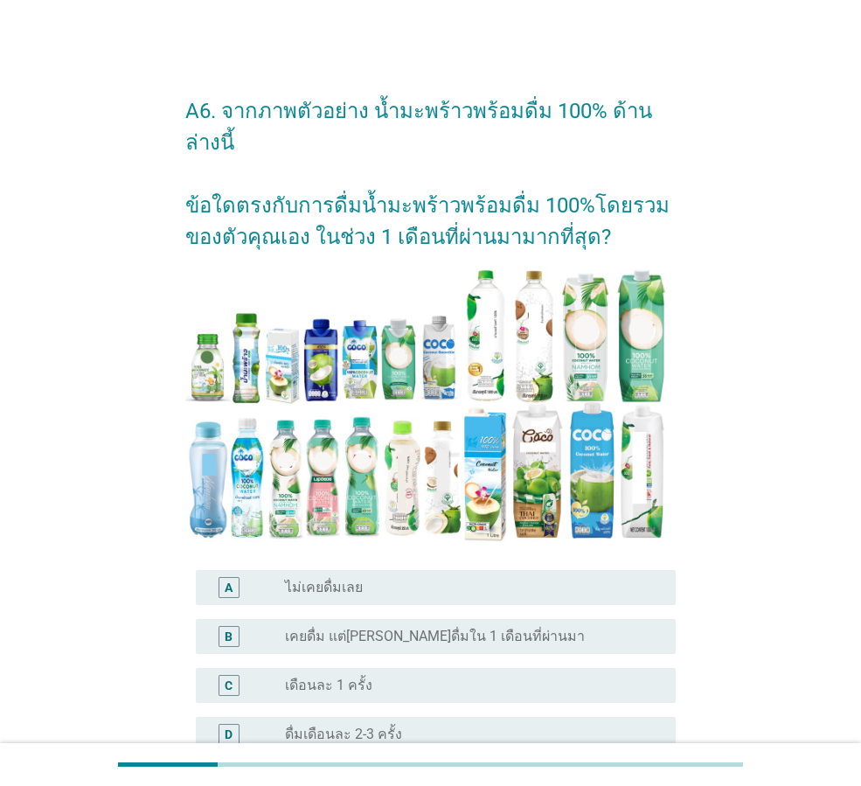
click at [516, 627] on div "radio_button_unchecked เคยดื่ม แต่[PERSON_NAME]ดื่มใน 1 เดือนที่ผ่านมา" at bounding box center [466, 635] width 363 height 17
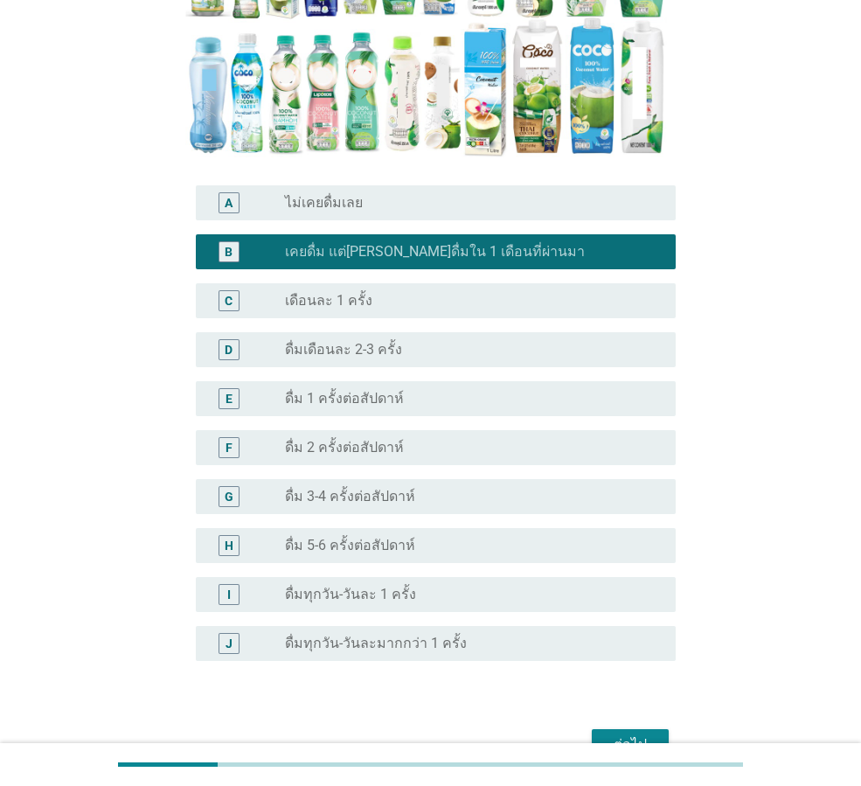
scroll to position [453, 0]
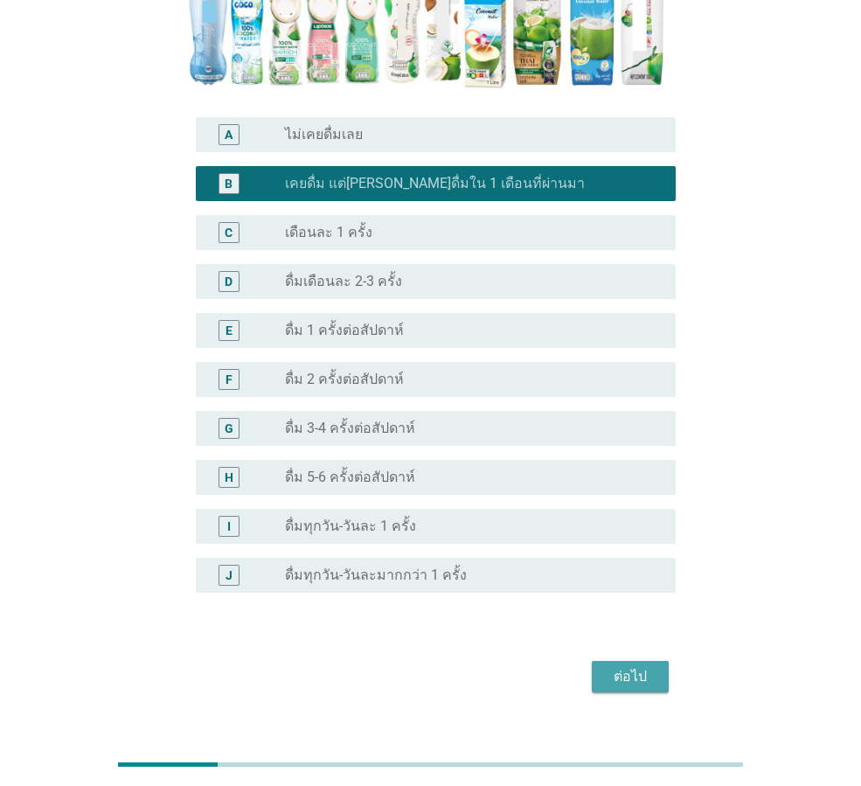
click at [644, 666] on div "ต่อไป" at bounding box center [630, 676] width 49 height 21
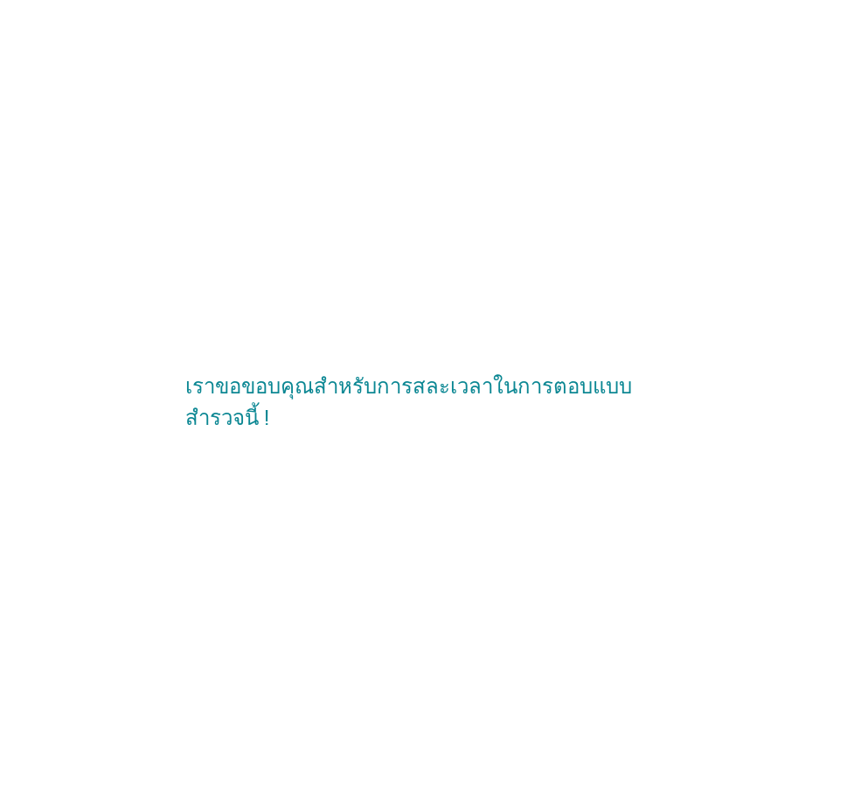
scroll to position [0, 0]
